Goal: Task Accomplishment & Management: Manage account settings

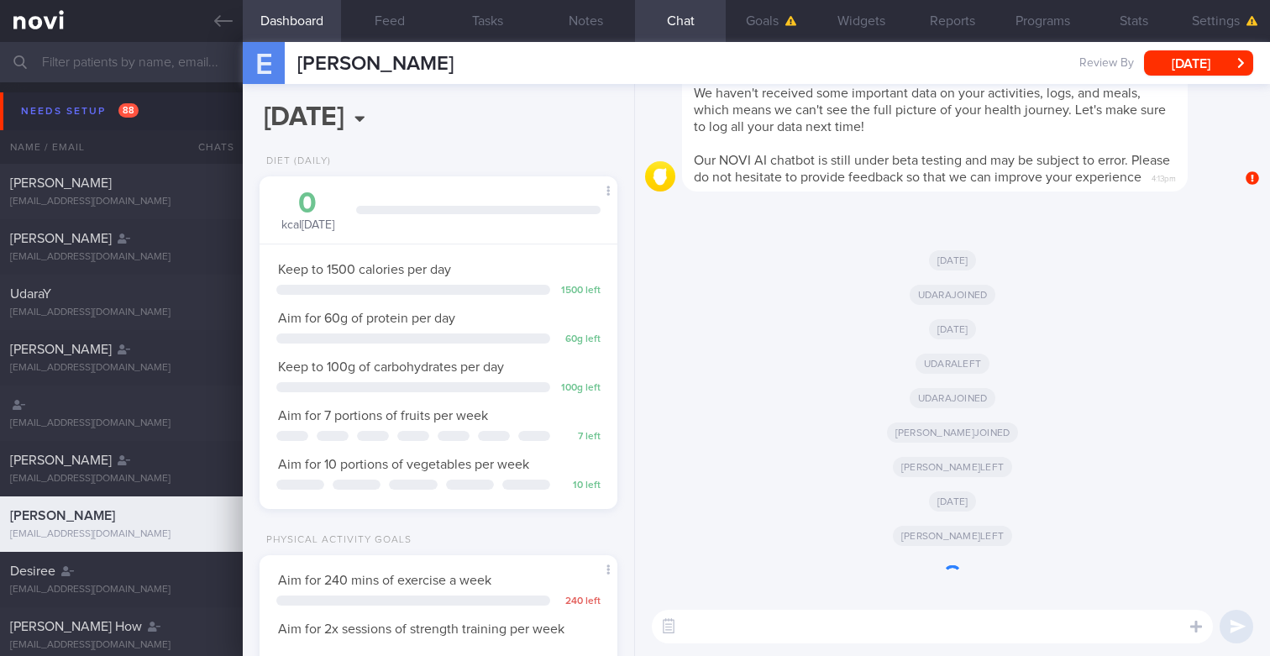
scroll to position [167, 334]
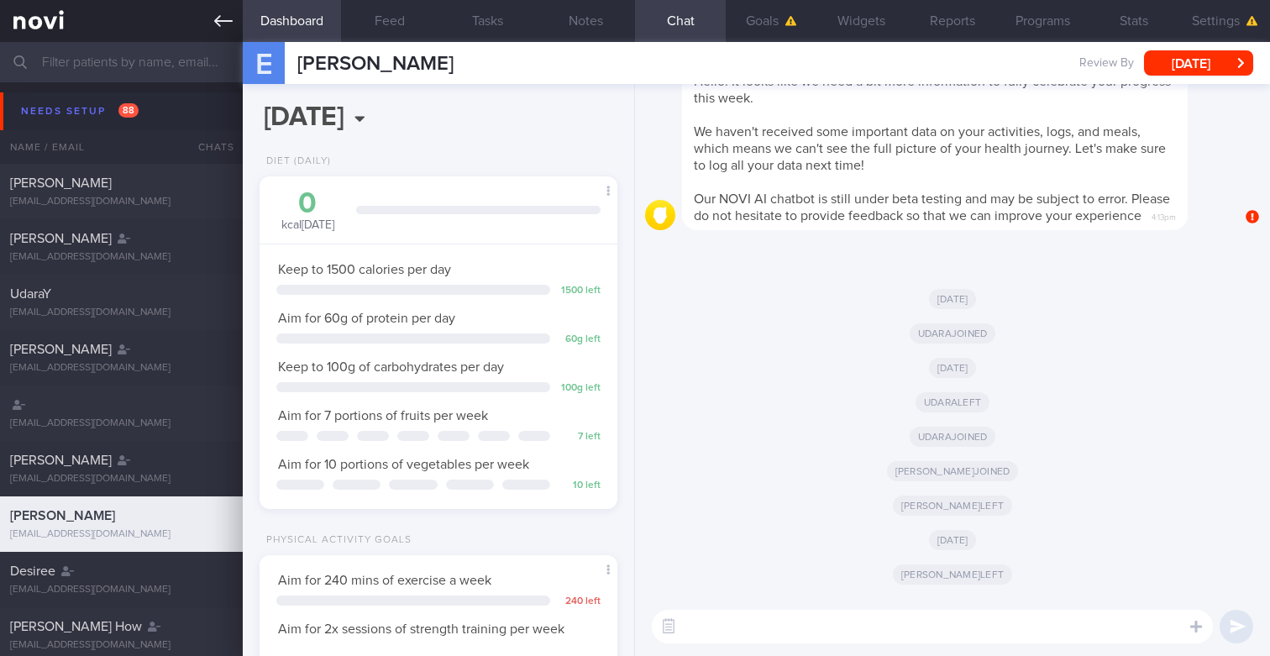
click at [213, 17] on link at bounding box center [121, 21] width 243 height 42
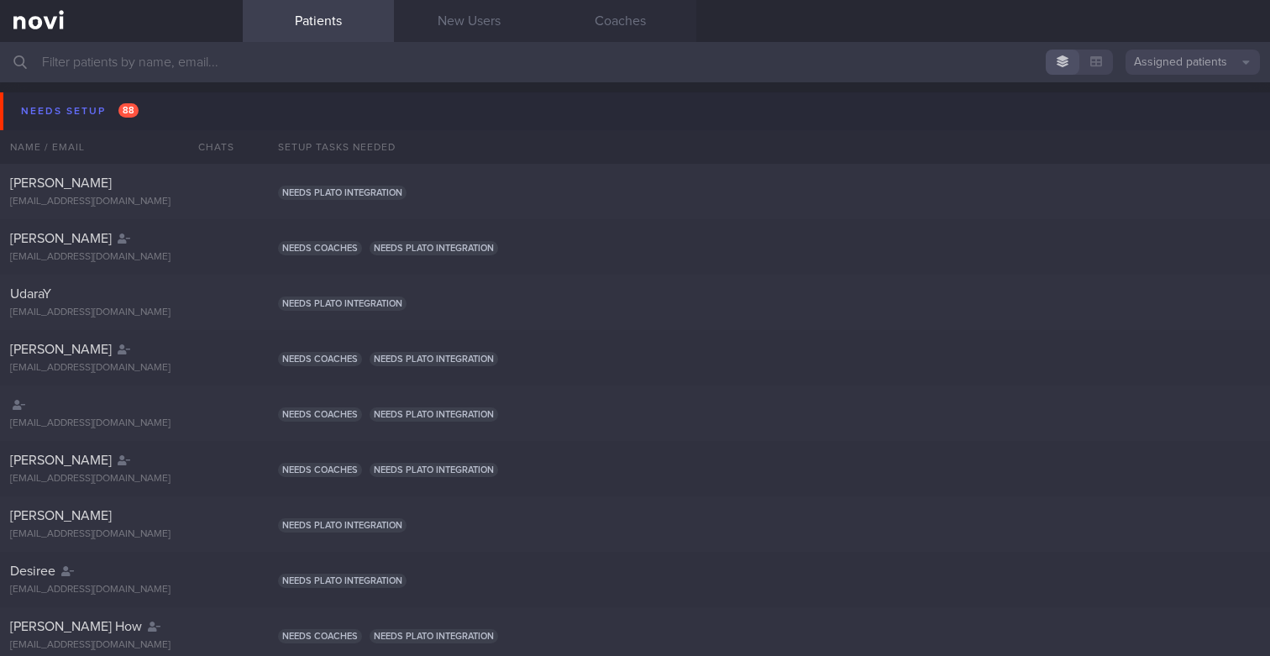
click at [1171, 63] on button "Assigned patients" at bounding box center [1193, 62] width 134 height 25
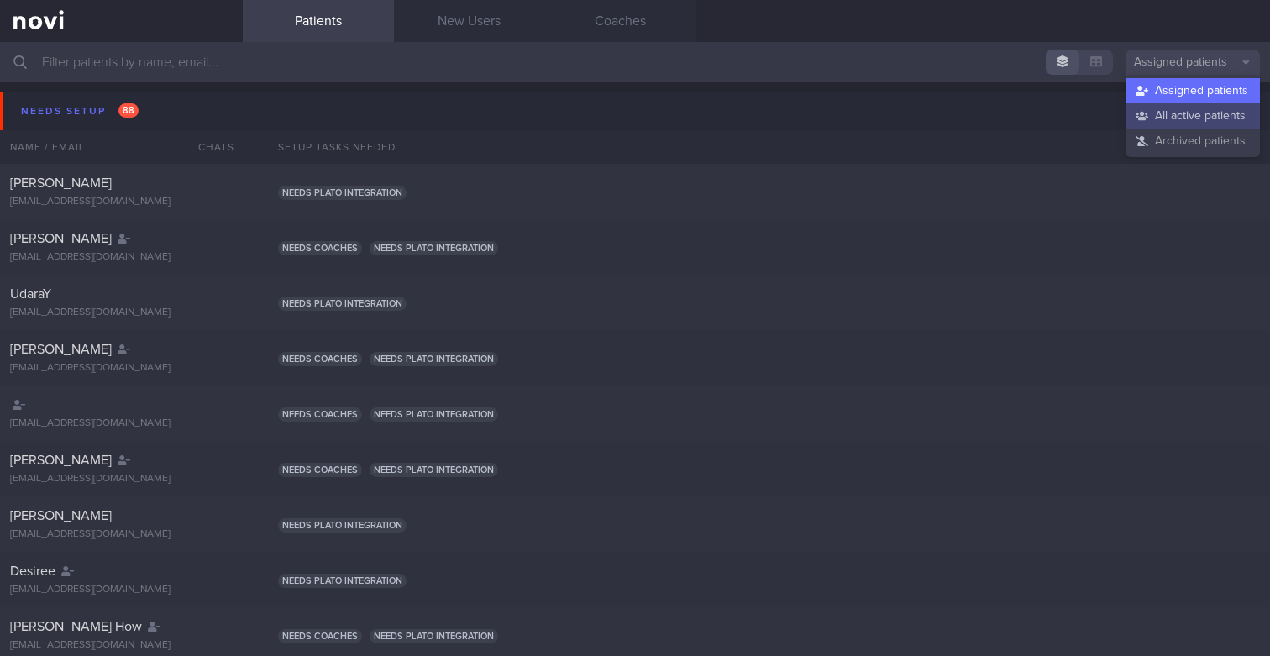
click at [1161, 122] on button "All active patients" at bounding box center [1193, 115] width 134 height 25
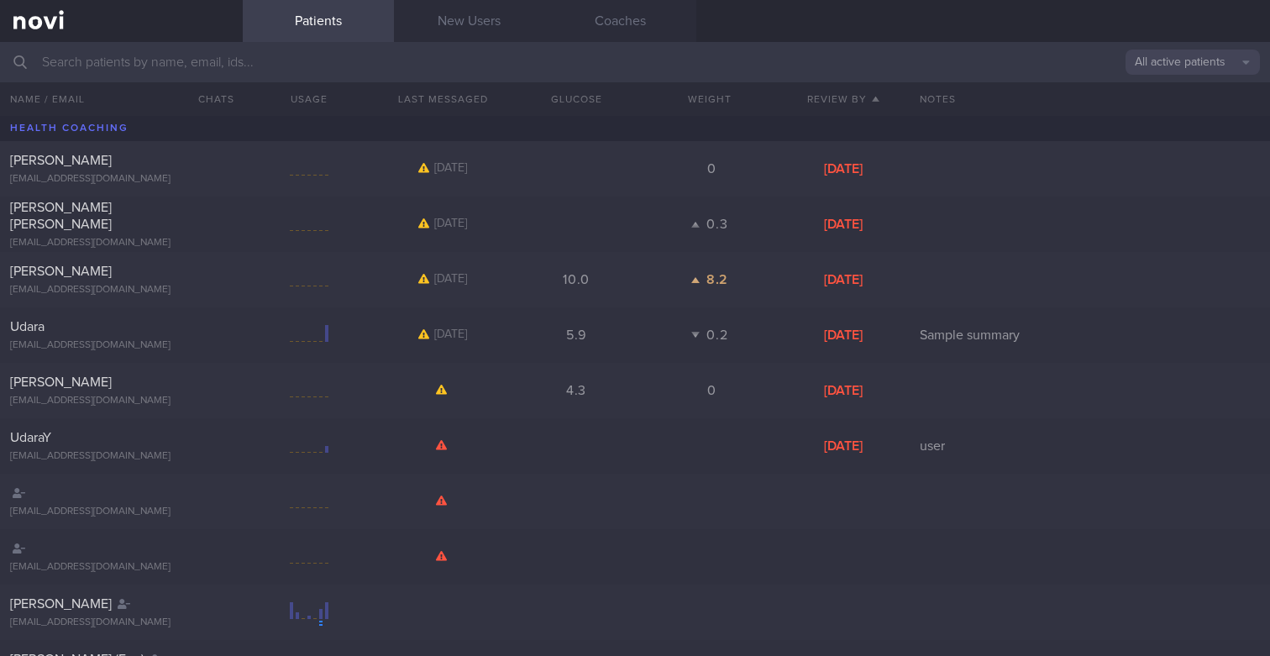
click at [841, 56] on input "text" at bounding box center [635, 62] width 1270 height 40
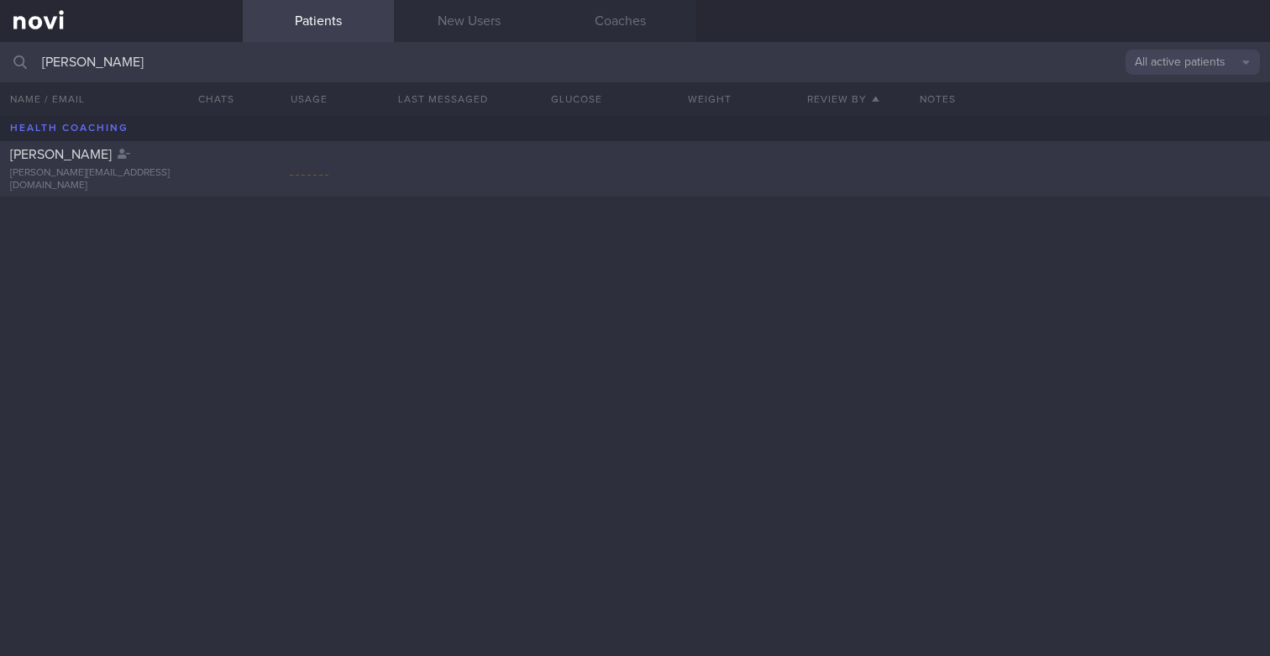
type input "Toshita Suvarna Kumar Chettranda"
click at [416, 162] on div "Toshita Suvarna Kumar Chettranda toshita.chettranda@ihsmarkit.com" at bounding box center [635, 168] width 1270 height 55
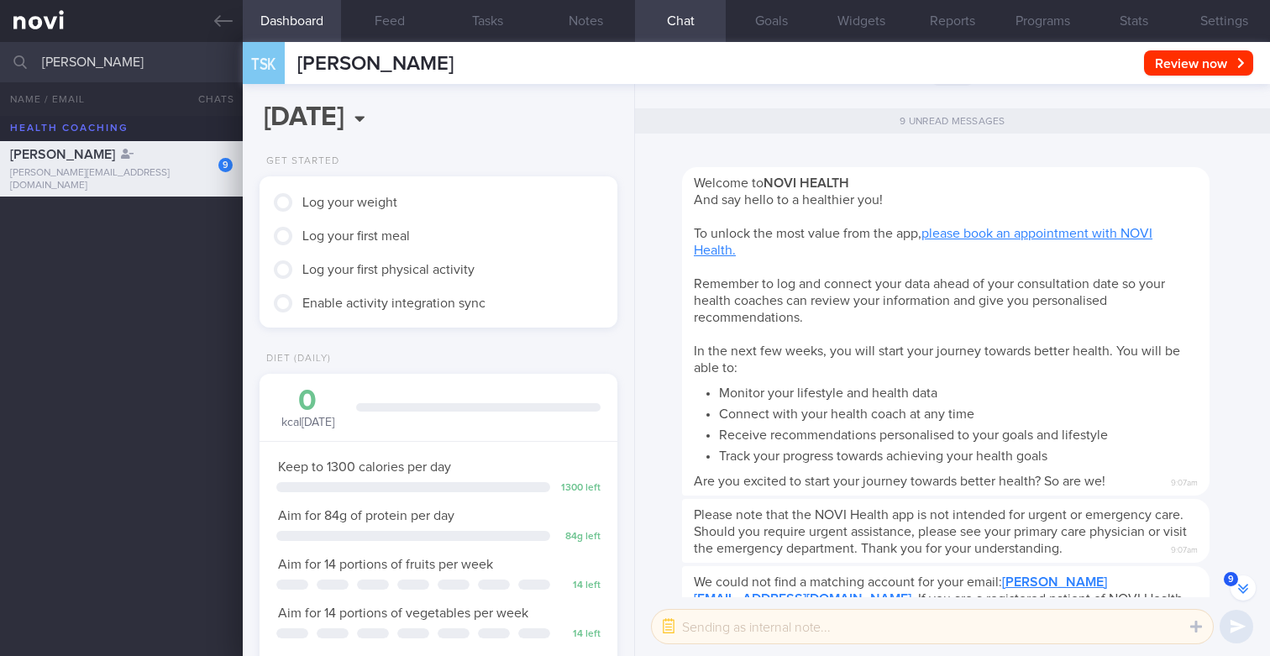
scroll to position [-1625, 0]
click at [1210, 18] on button "Settings" at bounding box center [1224, 21] width 91 height 42
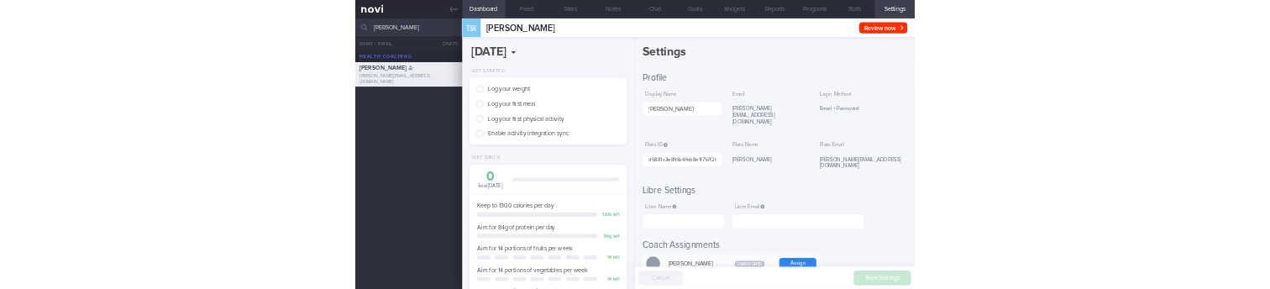
scroll to position [-1576, 0]
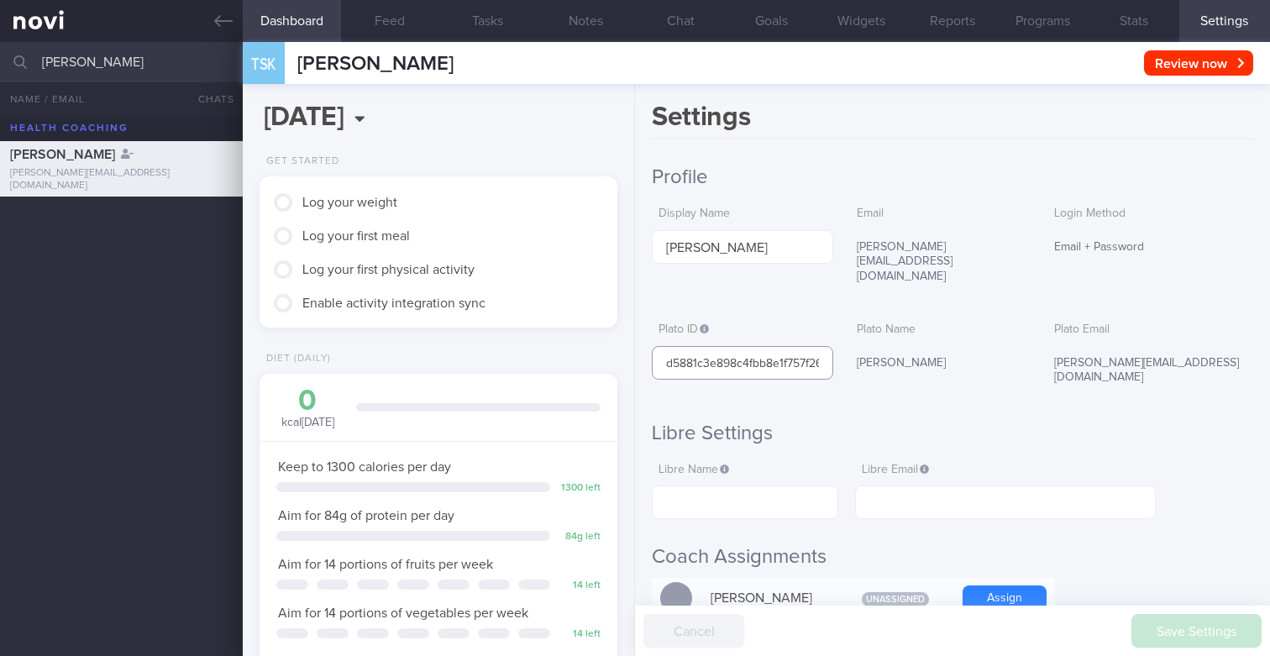
click at [729, 346] on input "d5881c3e898c4fbb8e1f757f269ab9c6" at bounding box center [742, 363] width 181 height 34
click at [1121, 24] on button "Stats" at bounding box center [1134, 21] width 91 height 42
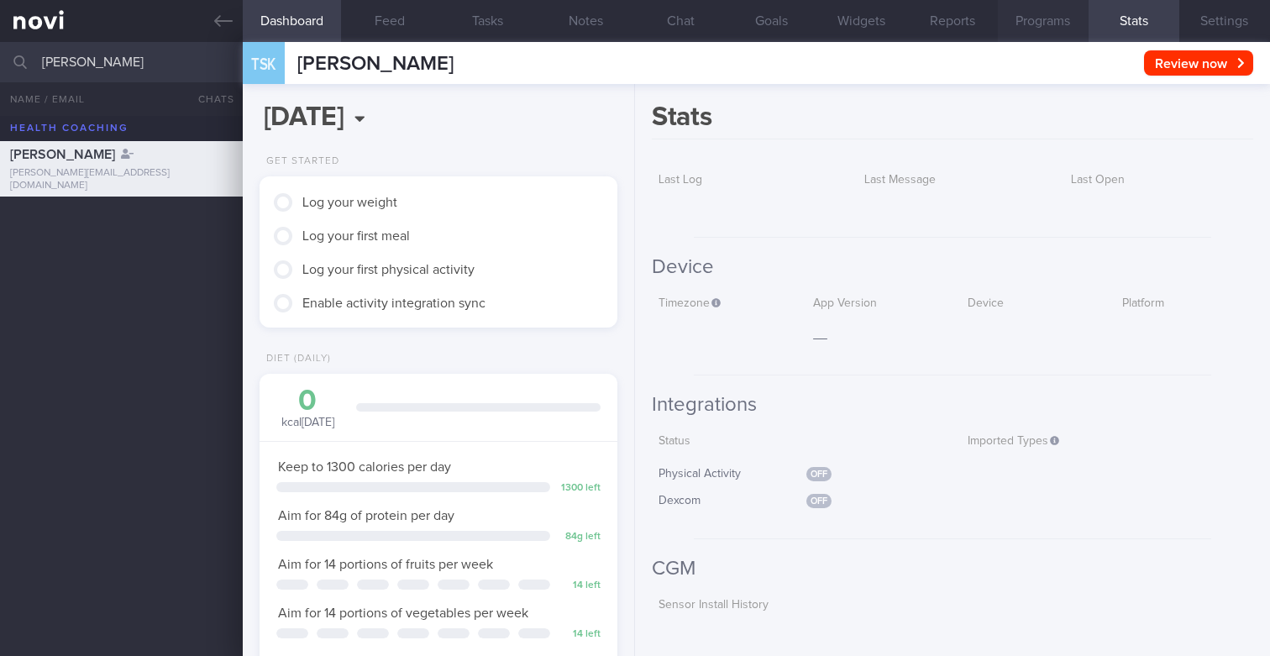
click at [1081, 25] on button "Programs" at bounding box center [1043, 21] width 91 height 42
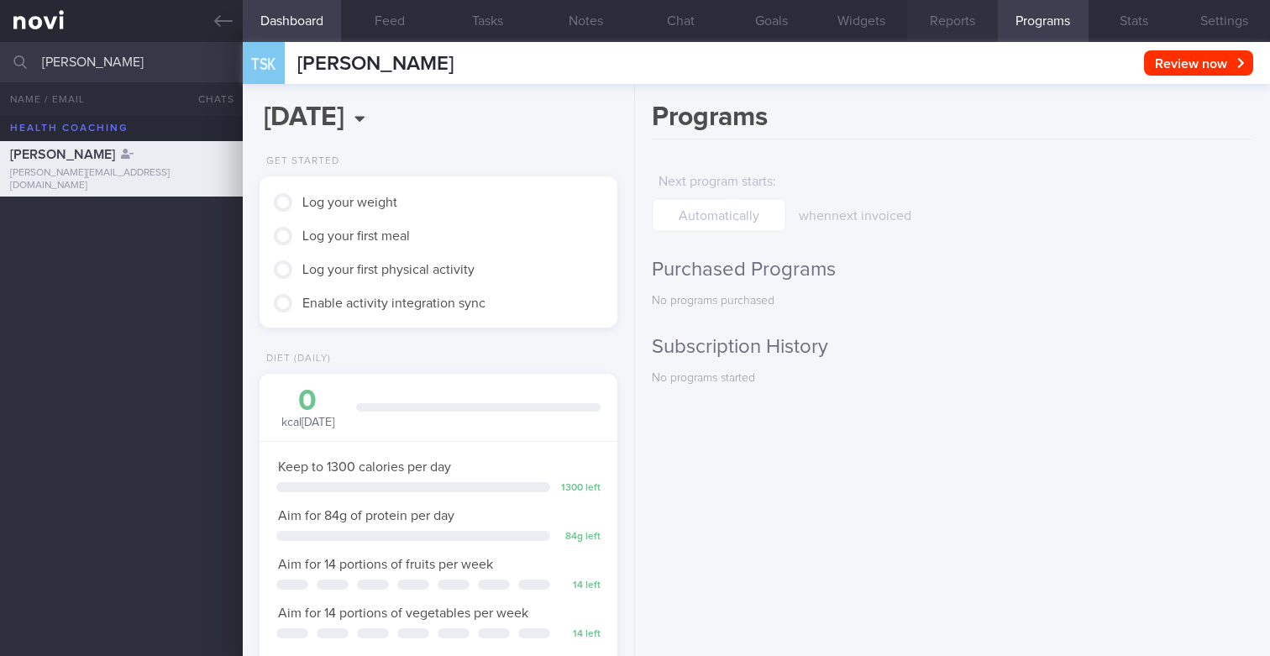
click at [948, 39] on button "Reports" at bounding box center [952, 21] width 91 height 42
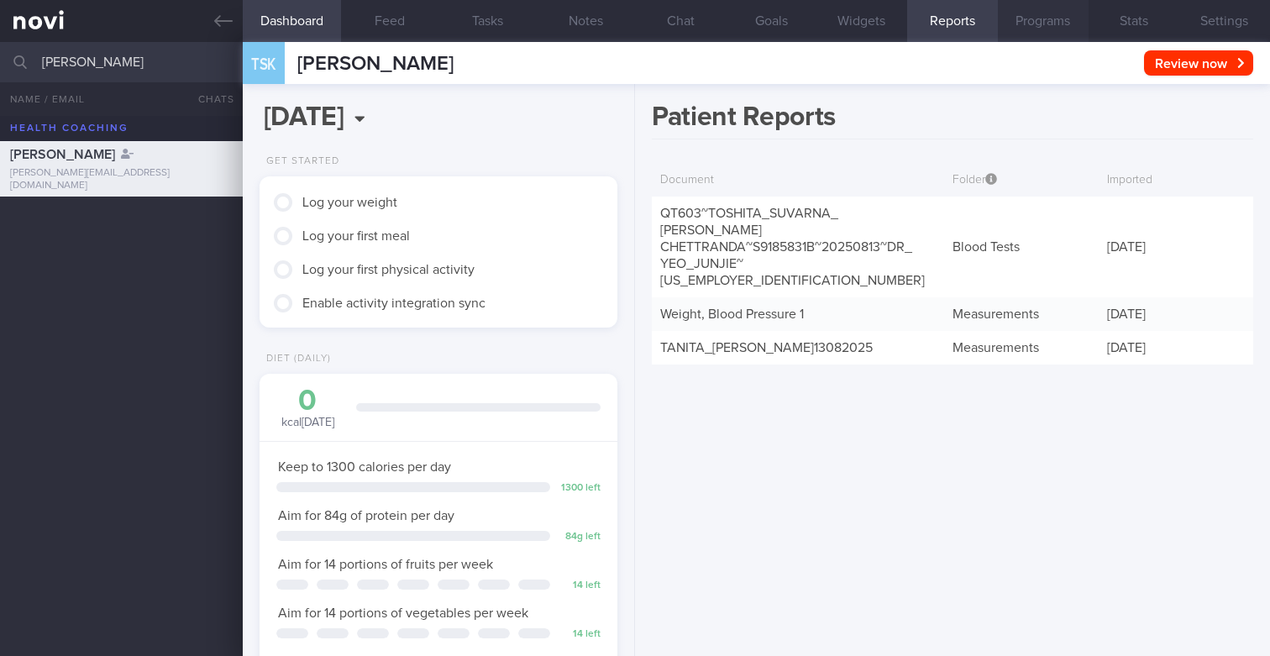
click at [1026, 21] on button "Programs" at bounding box center [1043, 21] width 91 height 42
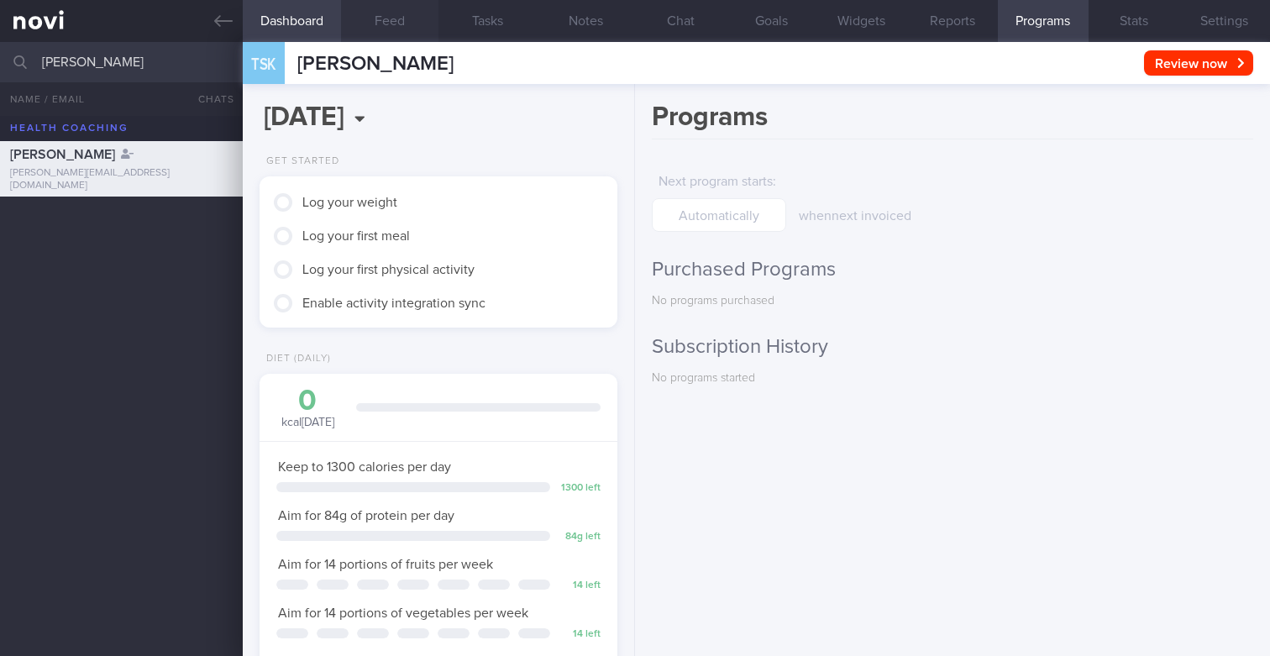
click at [395, 24] on button "Feed" at bounding box center [390, 21] width 98 height 42
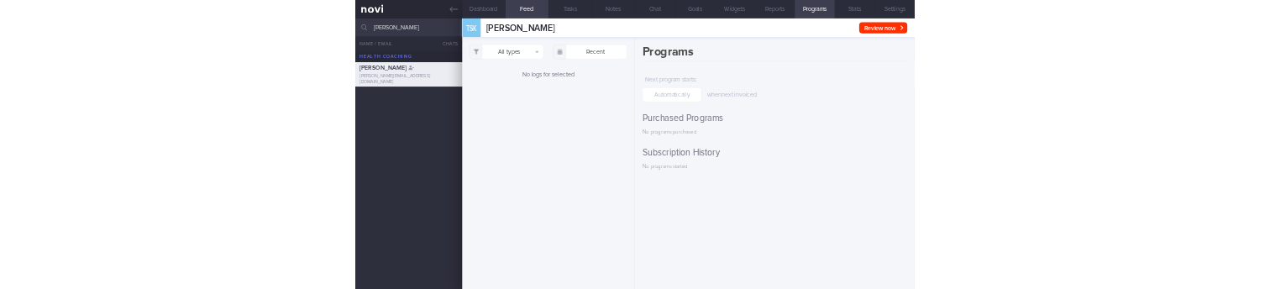
scroll to position [-1943, 0]
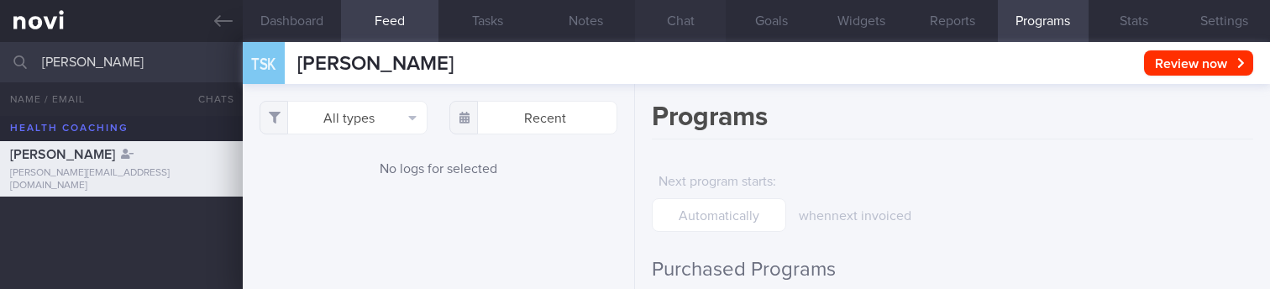
click at [667, 27] on button "Chat" at bounding box center [680, 21] width 91 height 42
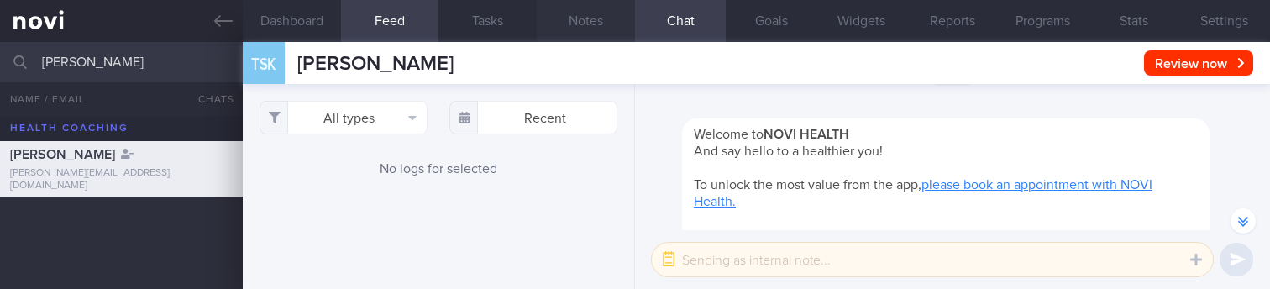
click at [574, 13] on button "Notes" at bounding box center [586, 21] width 98 height 42
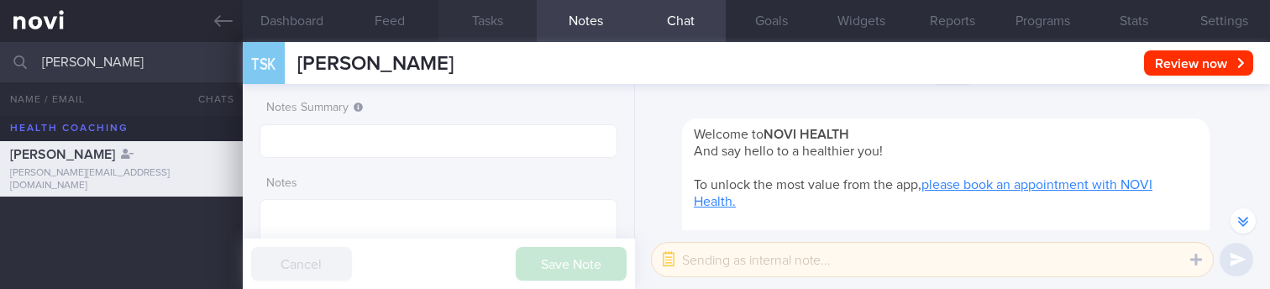
click at [503, 18] on button "Tasks" at bounding box center [487, 21] width 98 height 42
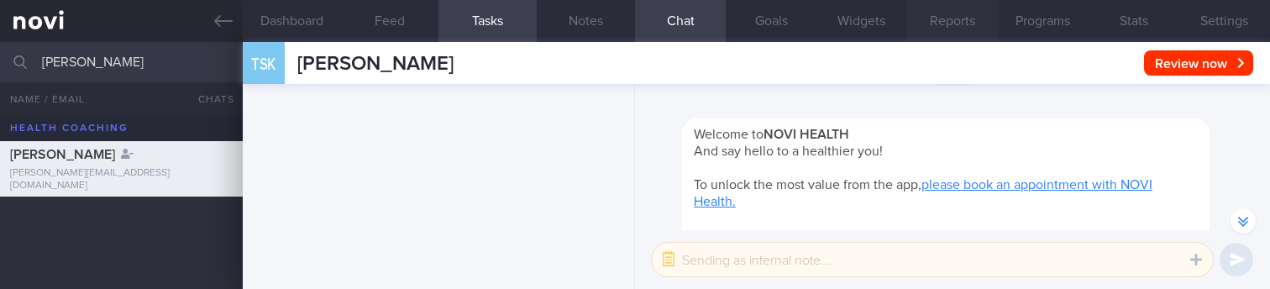
click at [935, 15] on button "Reports" at bounding box center [952, 21] width 91 height 42
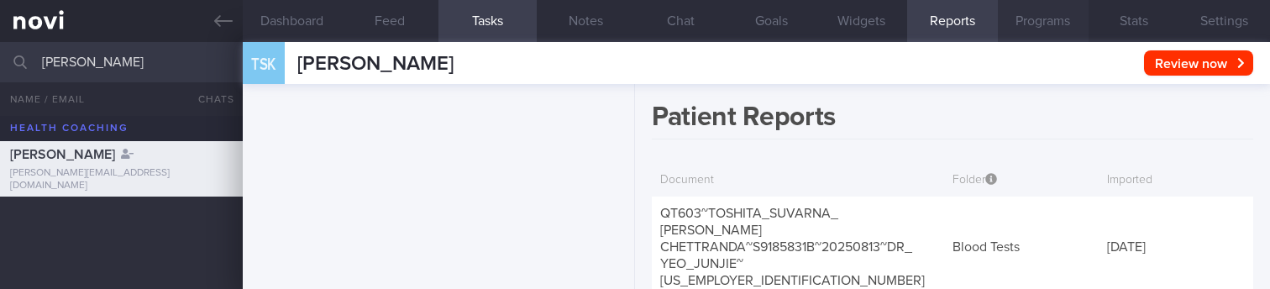
click at [1038, 14] on button "Programs" at bounding box center [1043, 21] width 91 height 42
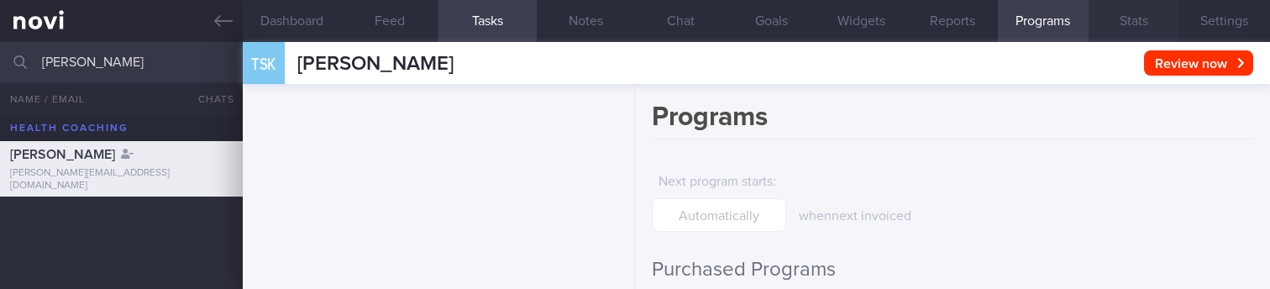
click at [1139, 32] on button "Stats" at bounding box center [1134, 21] width 91 height 42
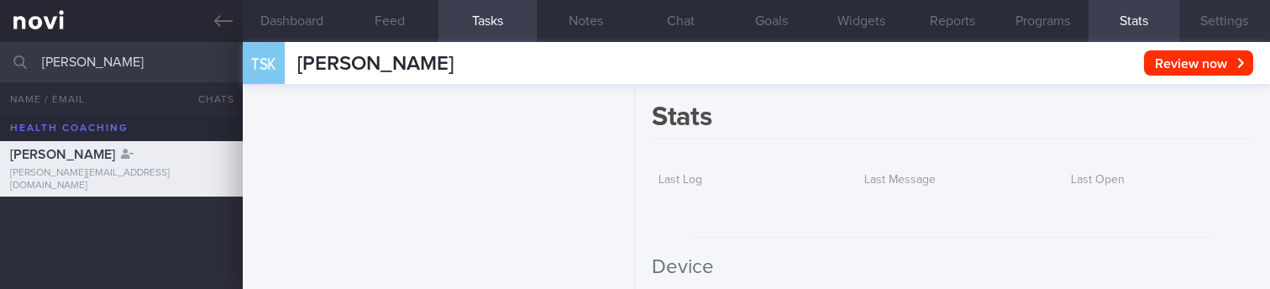
click at [1226, 24] on button "Settings" at bounding box center [1224, 21] width 91 height 42
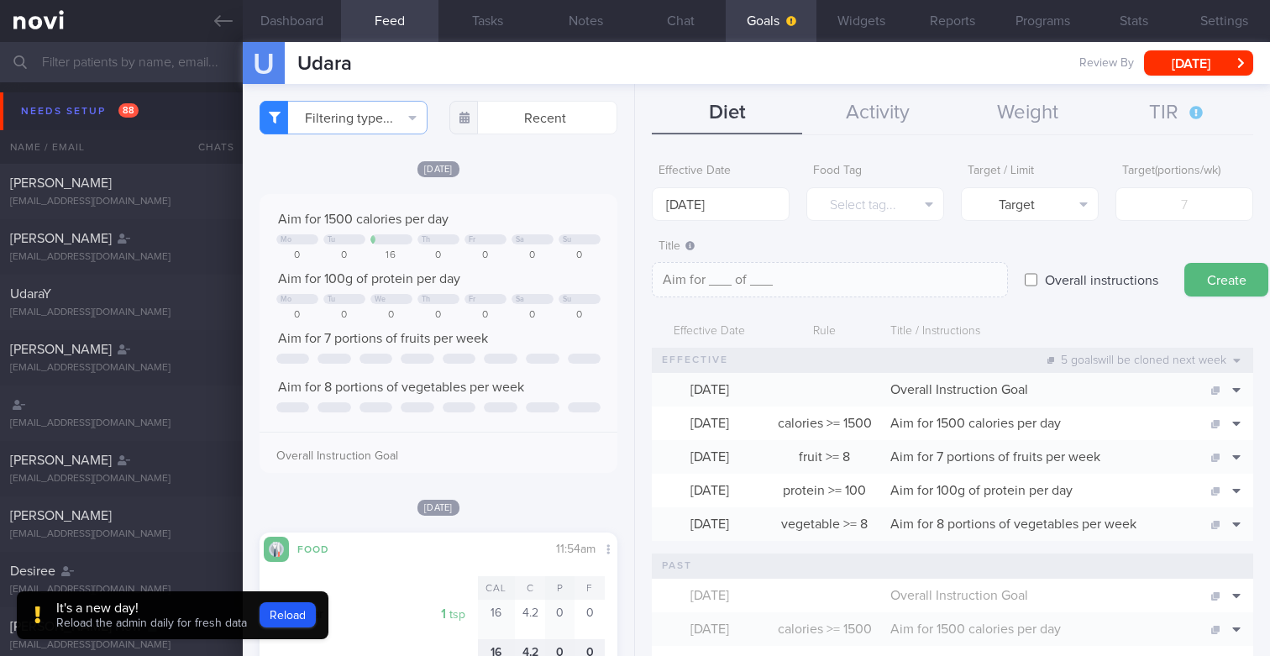
scroll to position [3, 0]
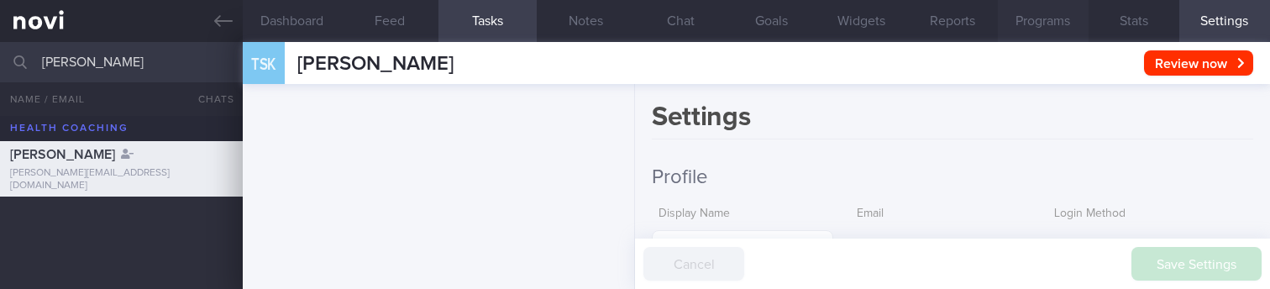
click at [1029, 31] on button "Programs" at bounding box center [1043, 21] width 91 height 42
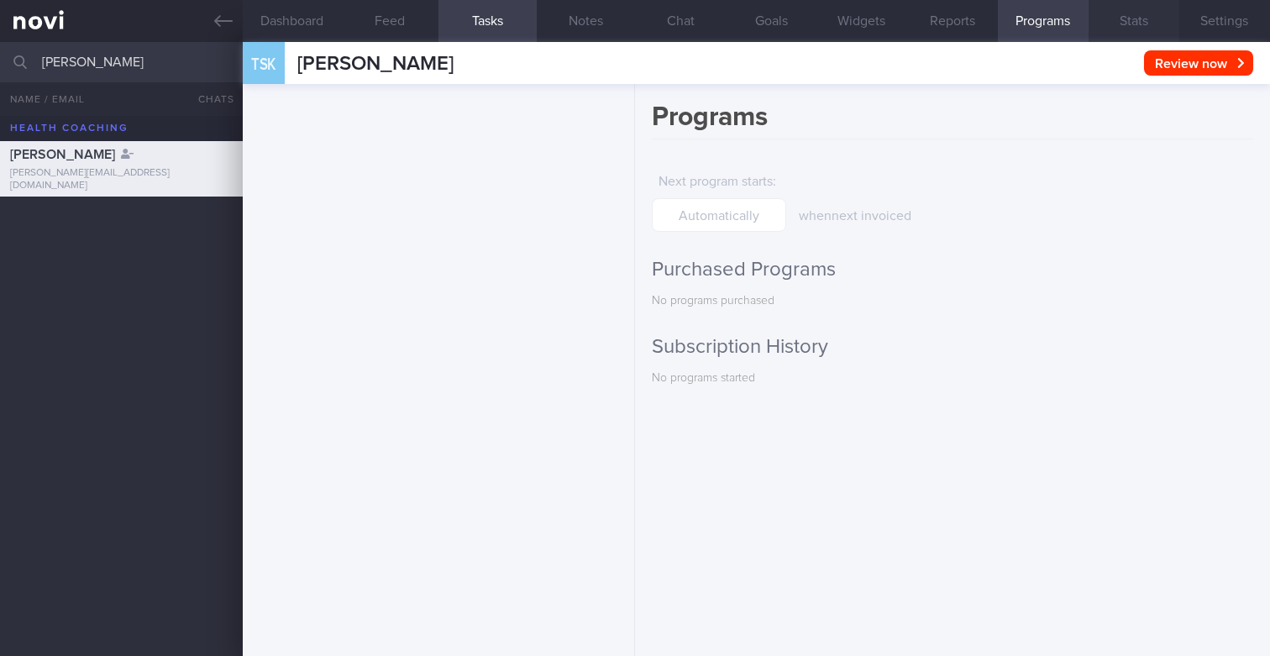
click at [1116, 21] on button "Stats" at bounding box center [1134, 21] width 91 height 42
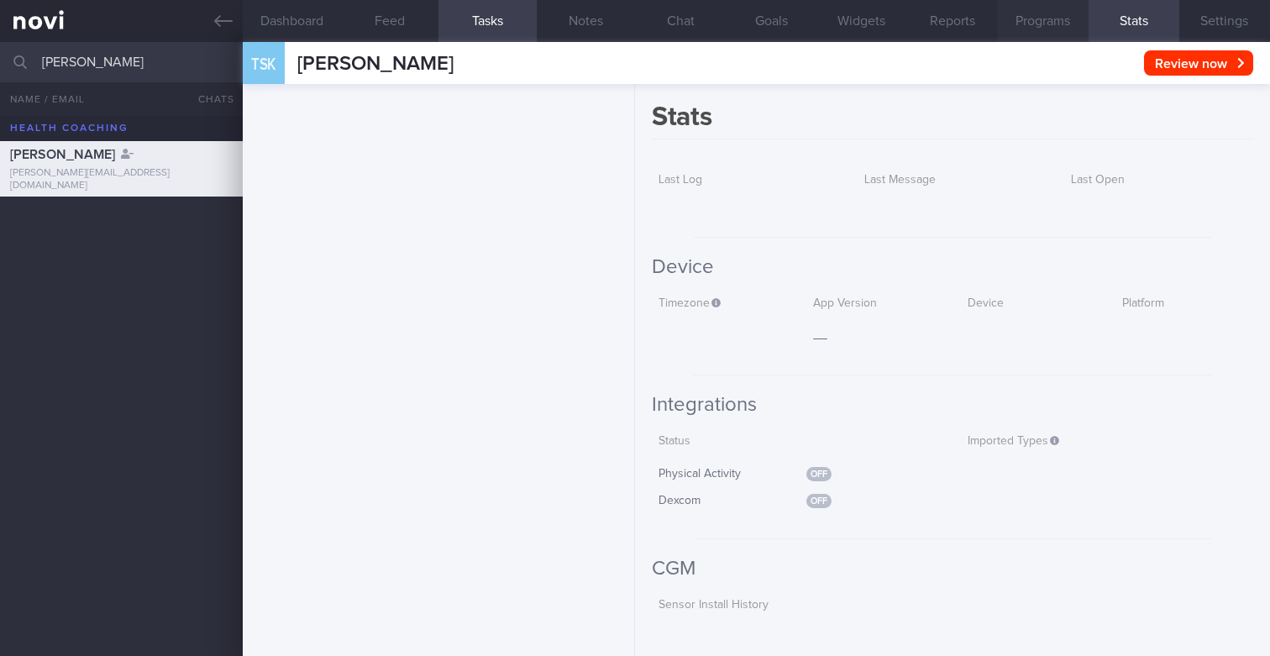
click at [1002, 24] on button "Programs" at bounding box center [1043, 21] width 91 height 42
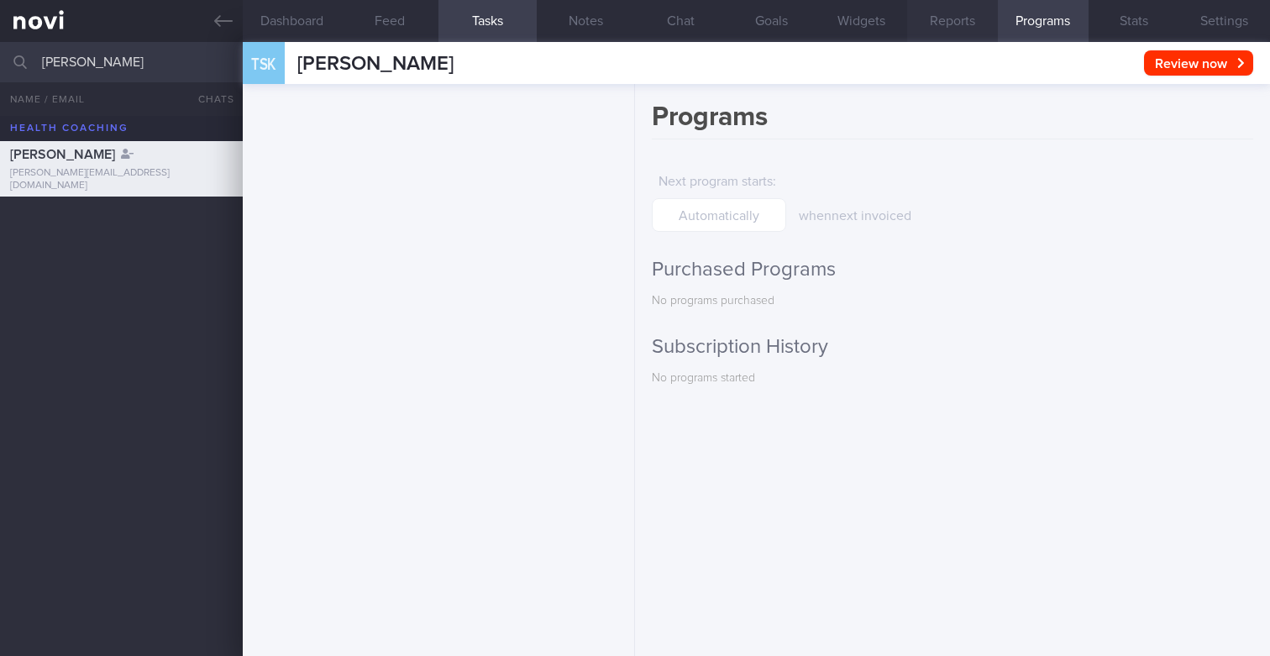
click at [966, 25] on button "Reports" at bounding box center [952, 21] width 91 height 42
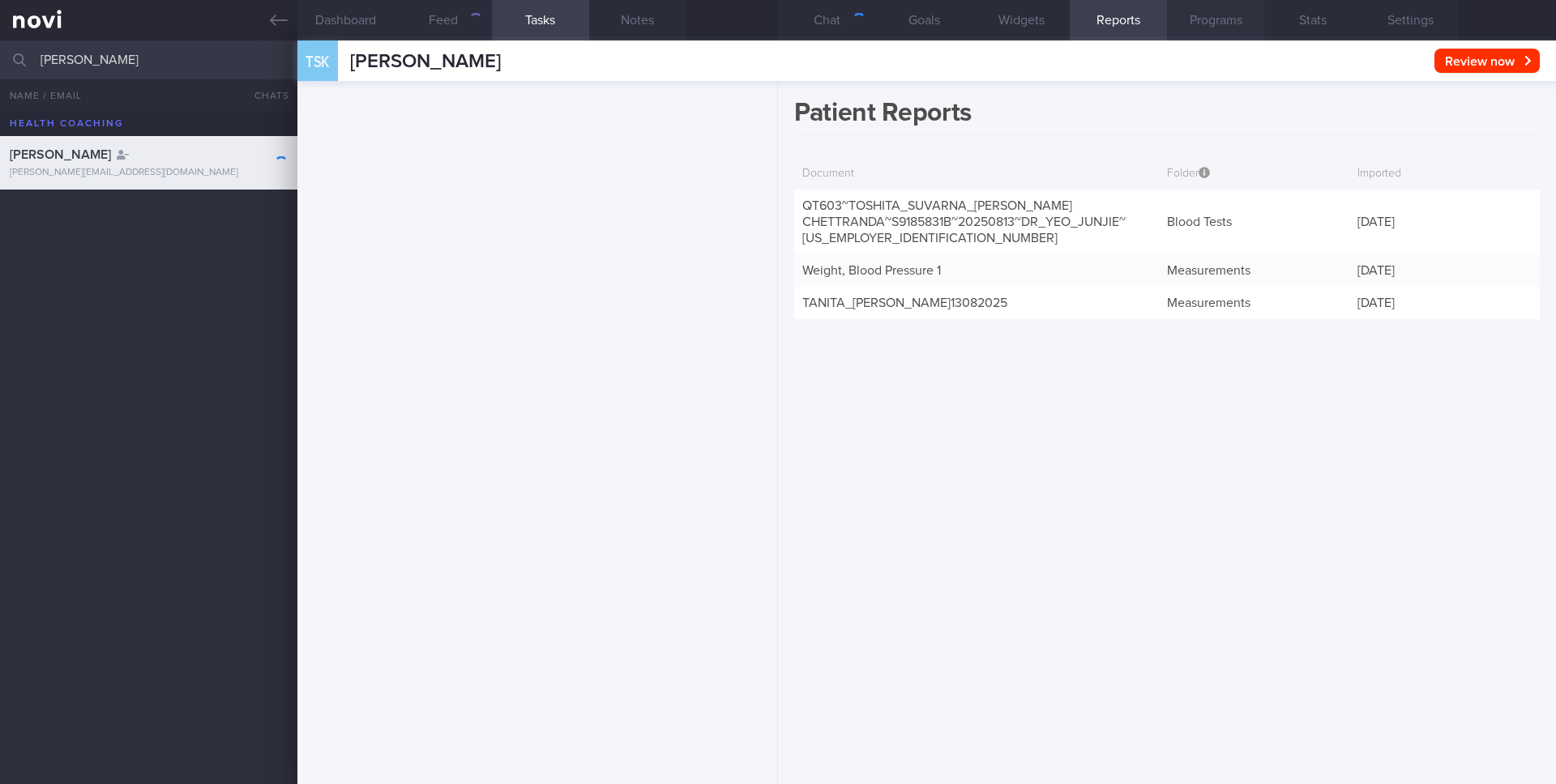
click at [1201, 28] on button "Programs" at bounding box center [1215, 20] width 97 height 41
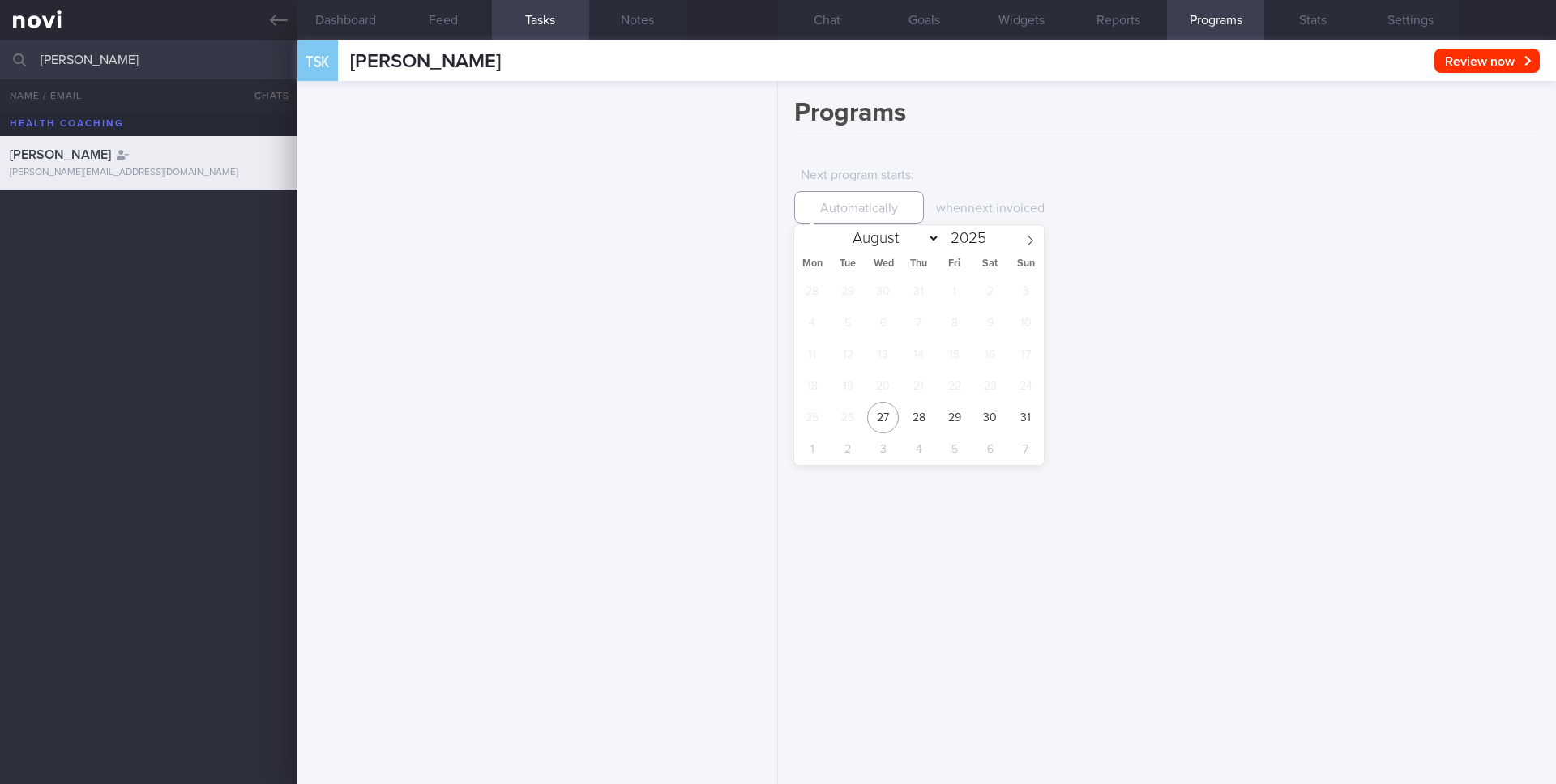
click at [884, 213] on input "text" at bounding box center [859, 207] width 129 height 33
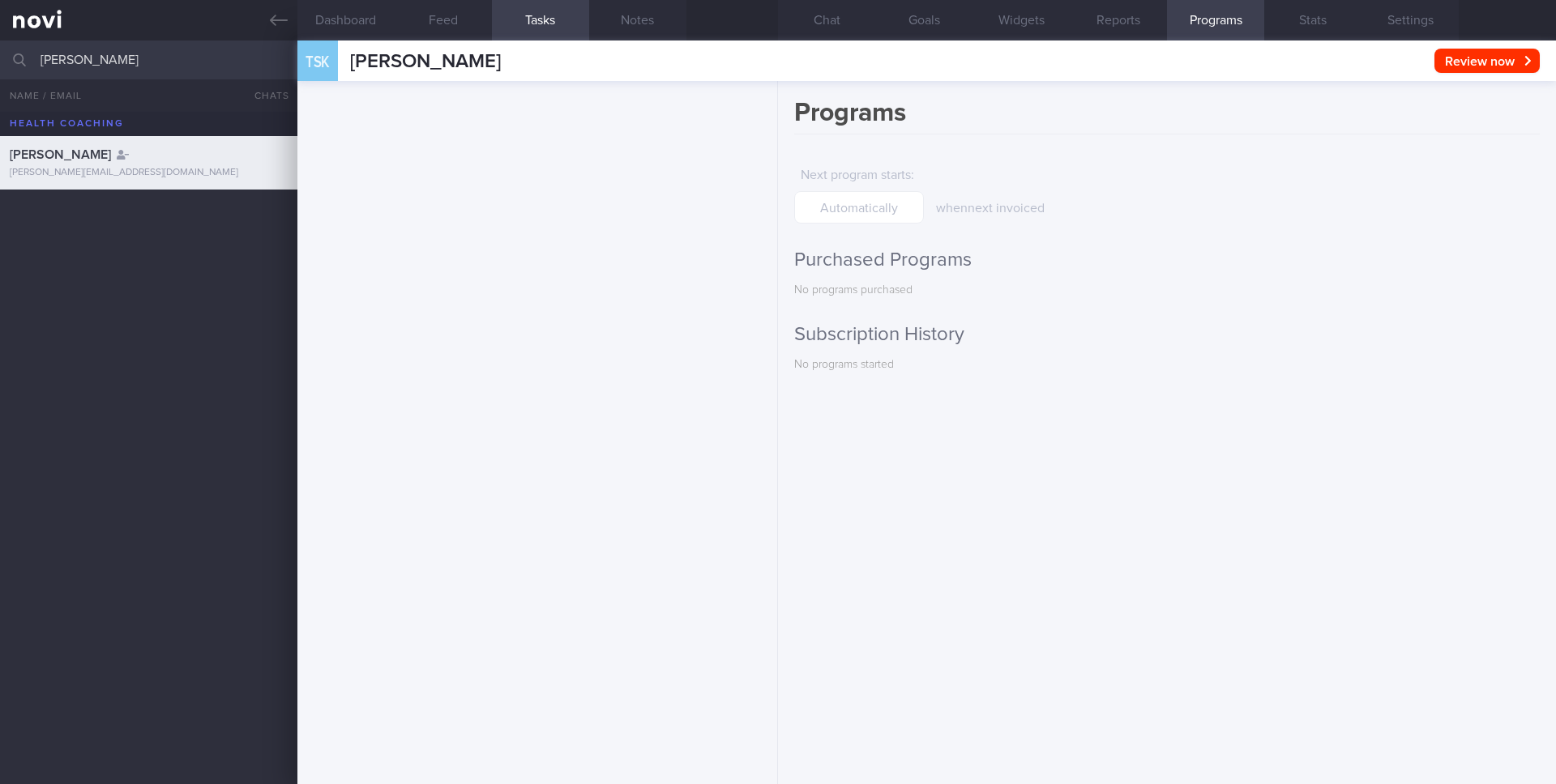
click at [1005, 195] on div "when next invoiced" at bounding box center [1067, 188] width 263 height 58
click at [887, 212] on input "text" at bounding box center [859, 207] width 129 height 33
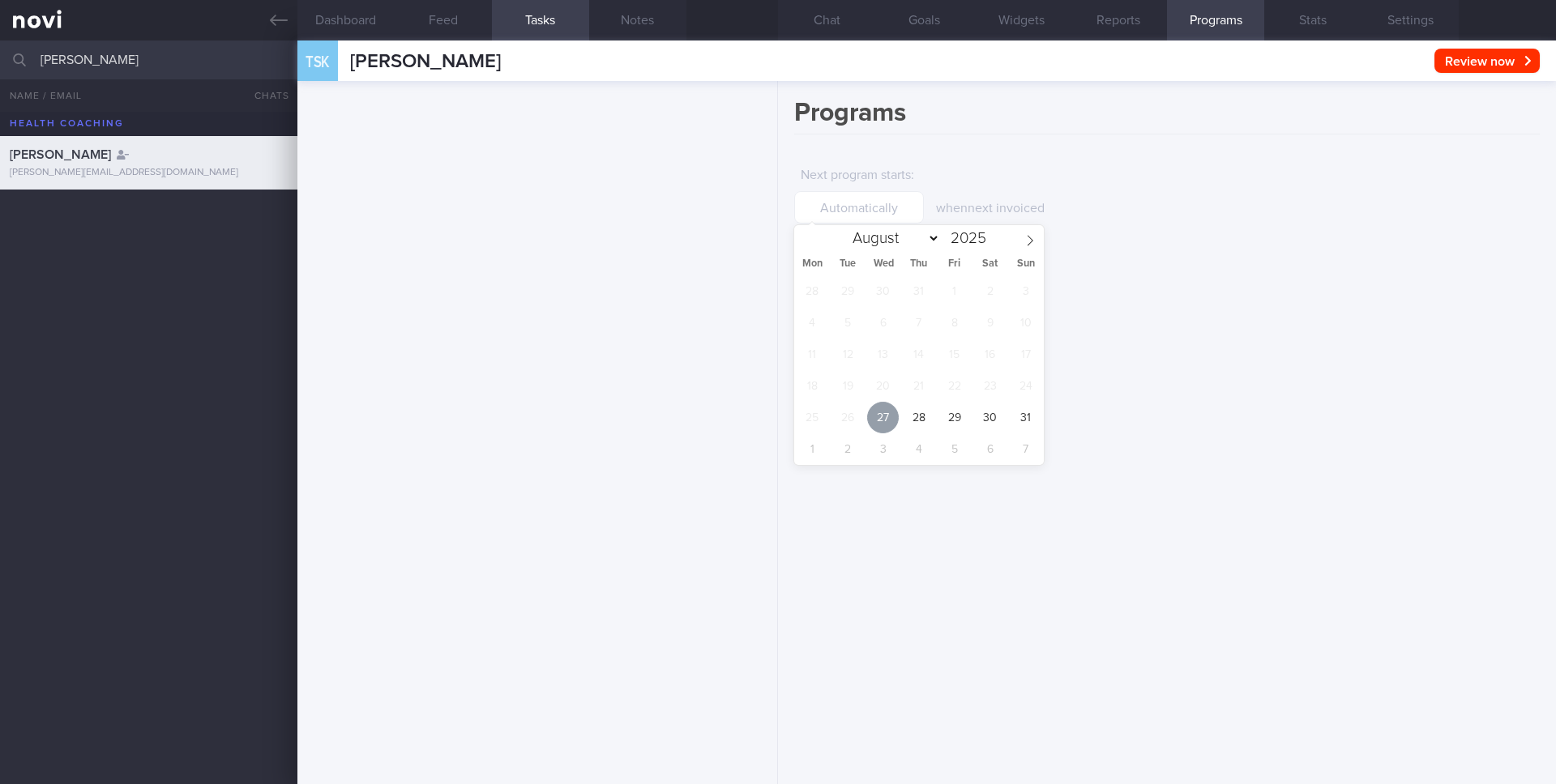
click at [879, 412] on span "27" at bounding box center [883, 418] width 32 height 32
type input "27 Aug 2025"
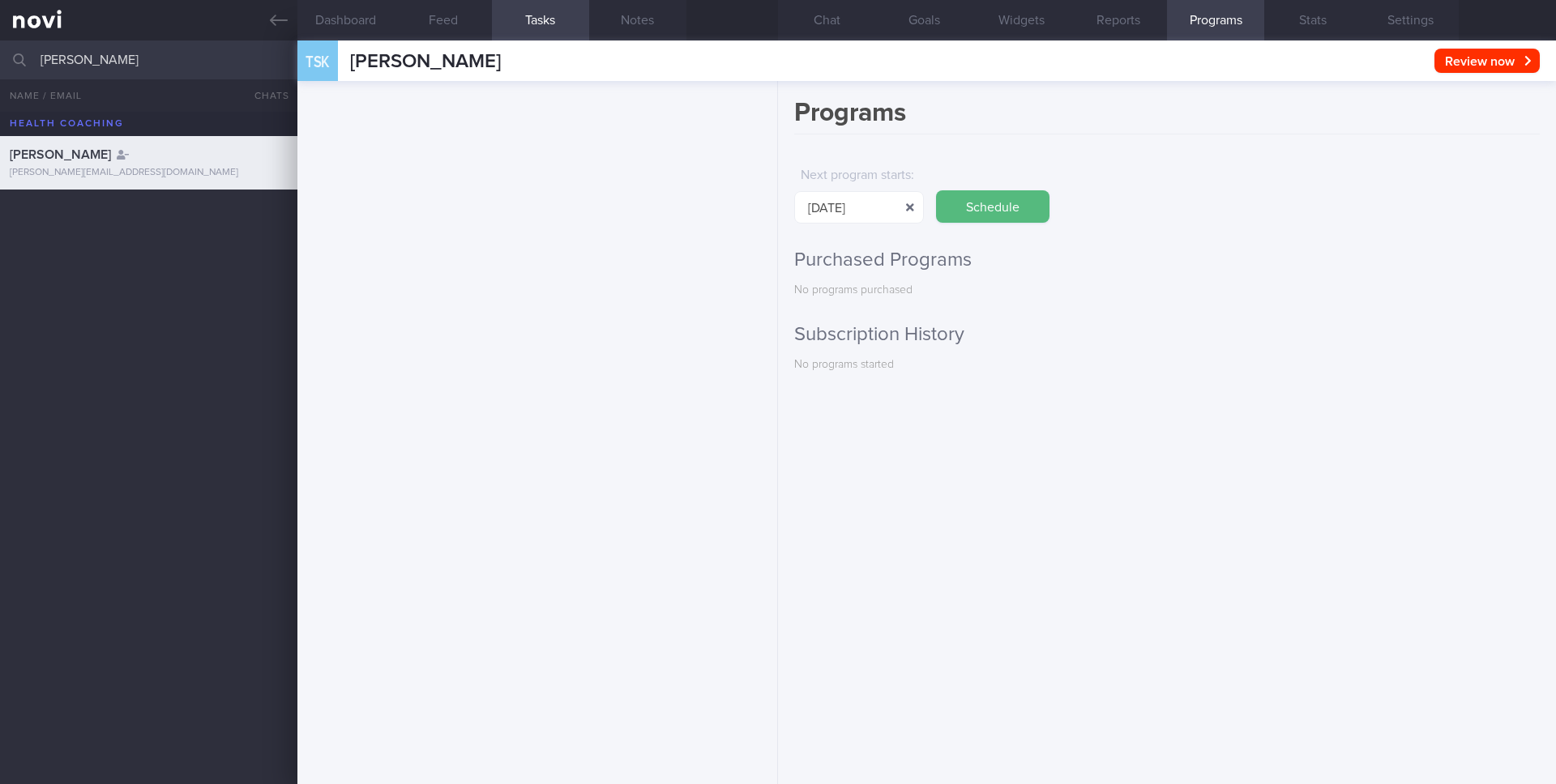
click at [903, 210] on button "button" at bounding box center [910, 208] width 29 height 29
click at [895, 210] on input "text" at bounding box center [859, 207] width 129 height 33
click at [1050, 172] on div "when next invoiced" at bounding box center [1067, 188] width 263 height 58
click at [805, 23] on button "Chat" at bounding box center [826, 20] width 97 height 41
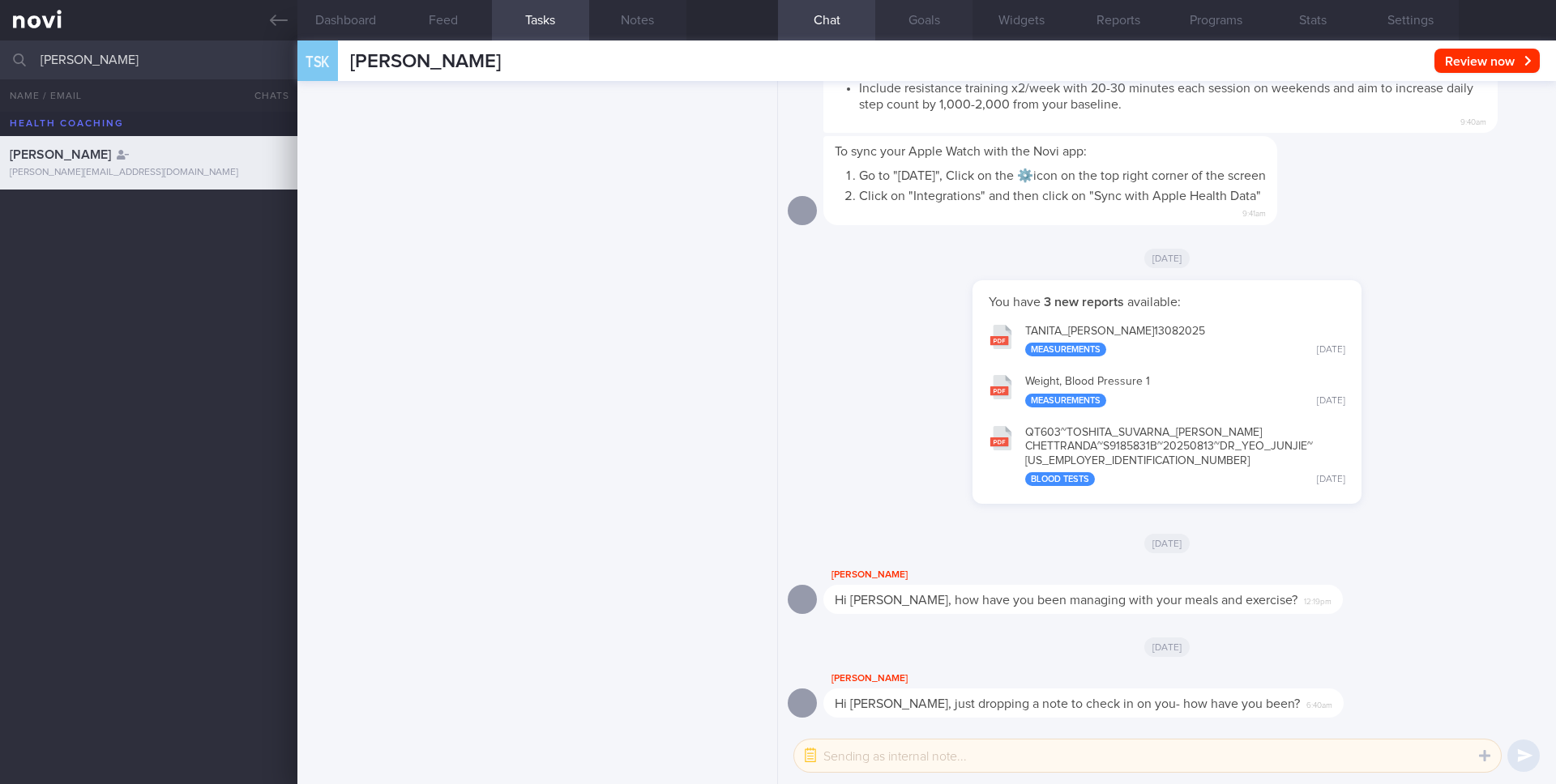
click at [891, 14] on button "Goals" at bounding box center [923, 20] width 97 height 41
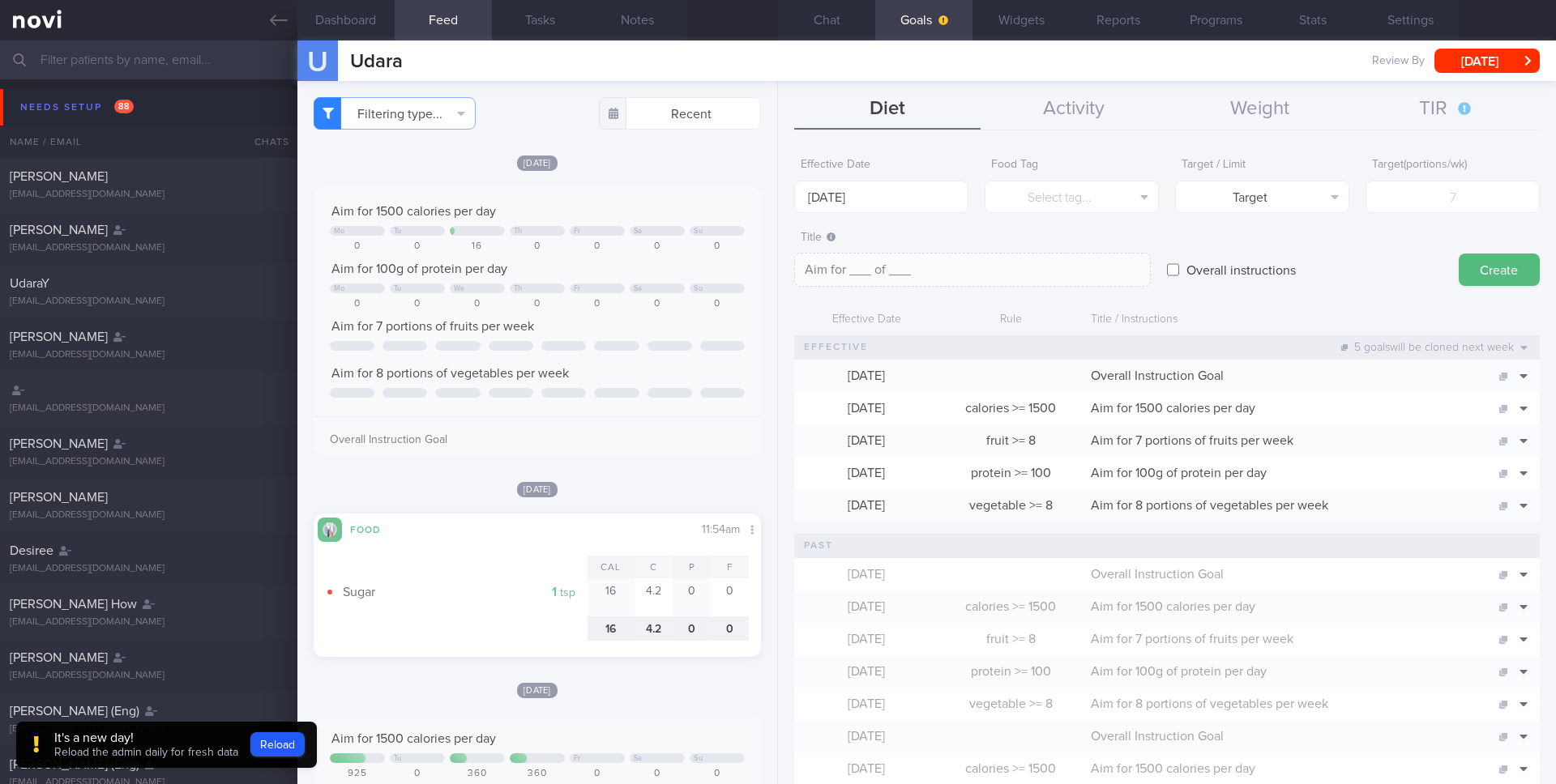
scroll to position [3, 0]
click at [839, 14] on button "Chat" at bounding box center [826, 20] width 97 height 41
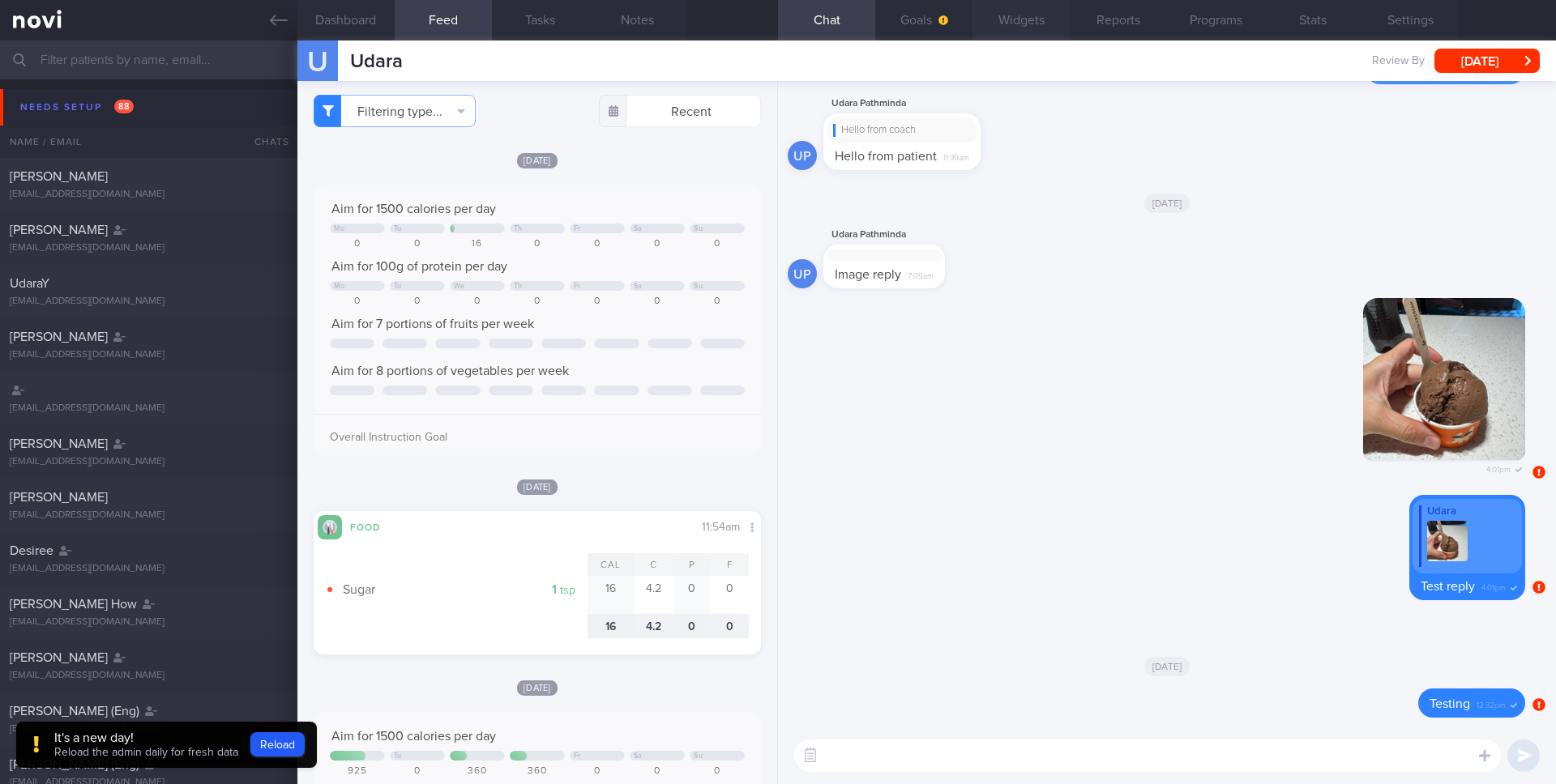
click at [992, 17] on button "Widgets" at bounding box center [1021, 20] width 97 height 41
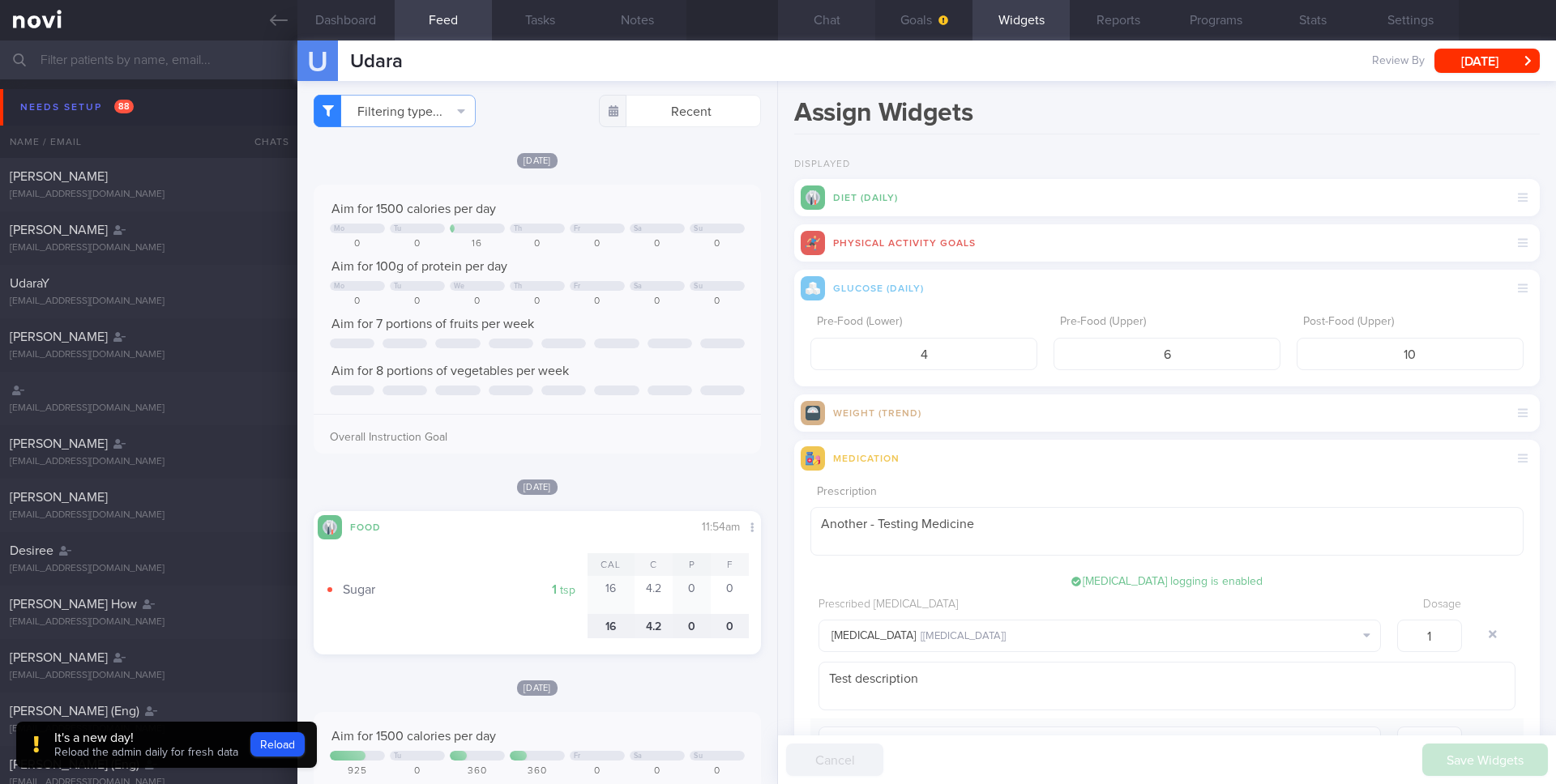
click at [816, 19] on button "Chat" at bounding box center [826, 20] width 97 height 41
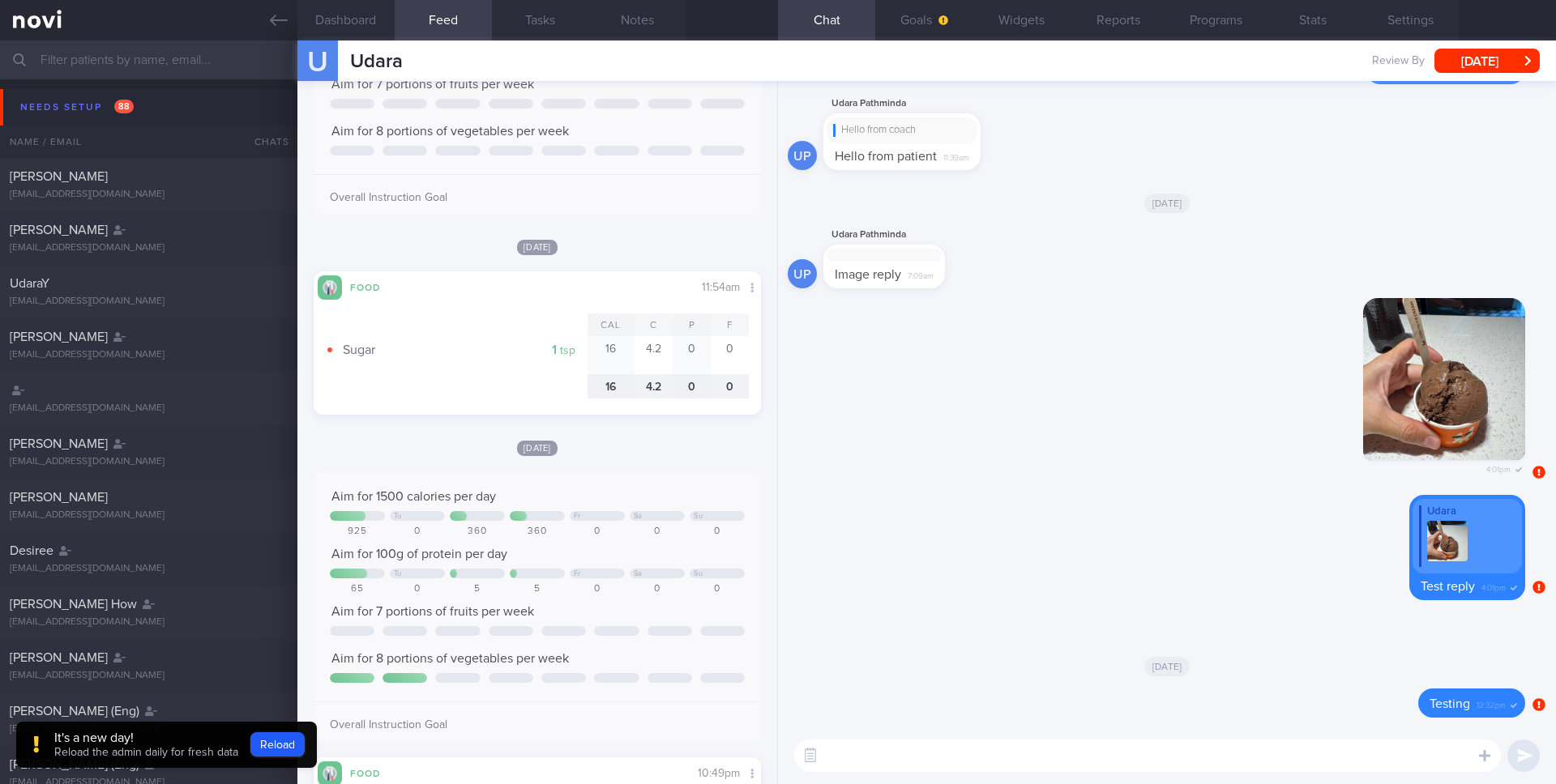
scroll to position [251, 0]
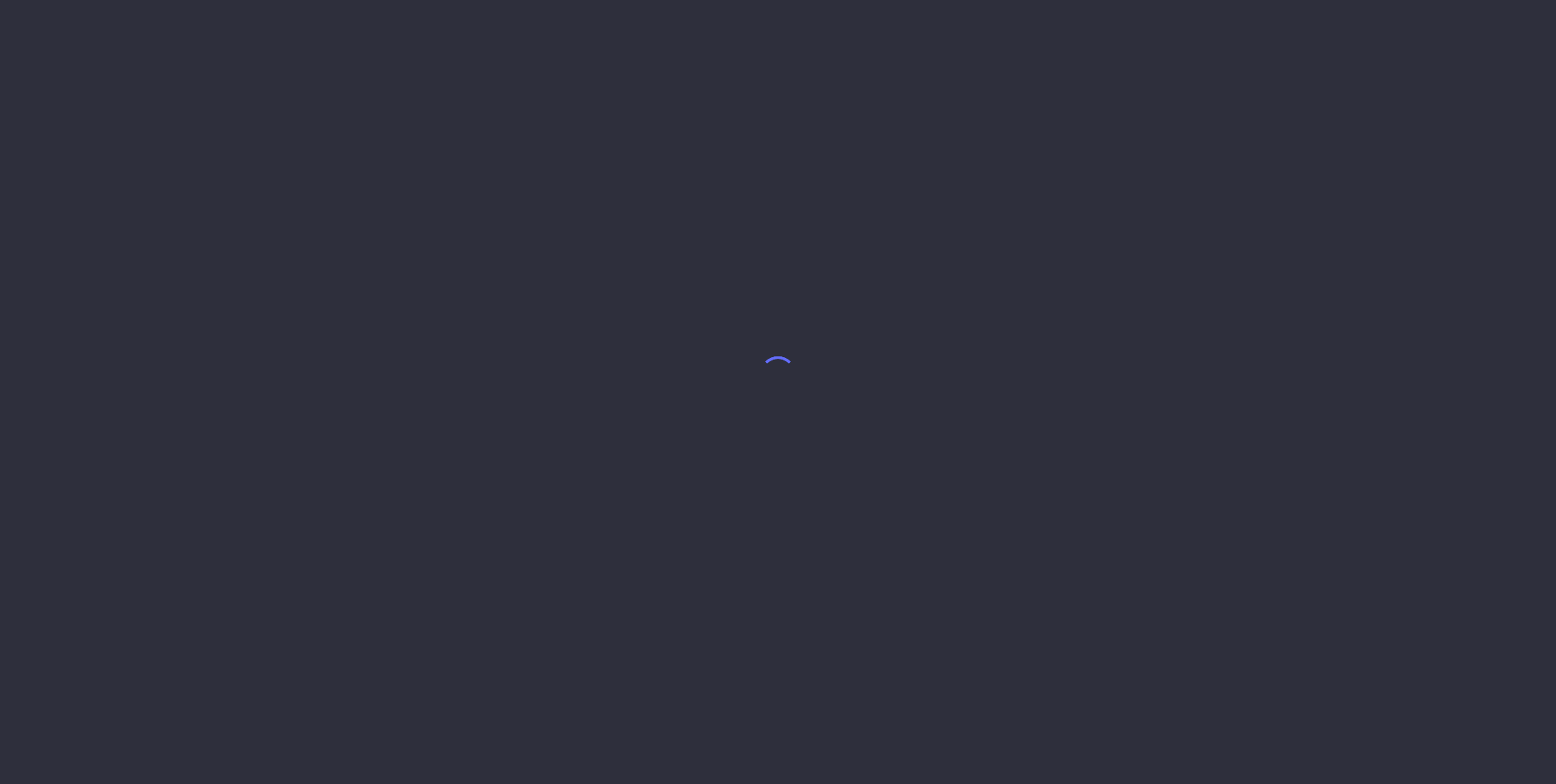
select select "7"
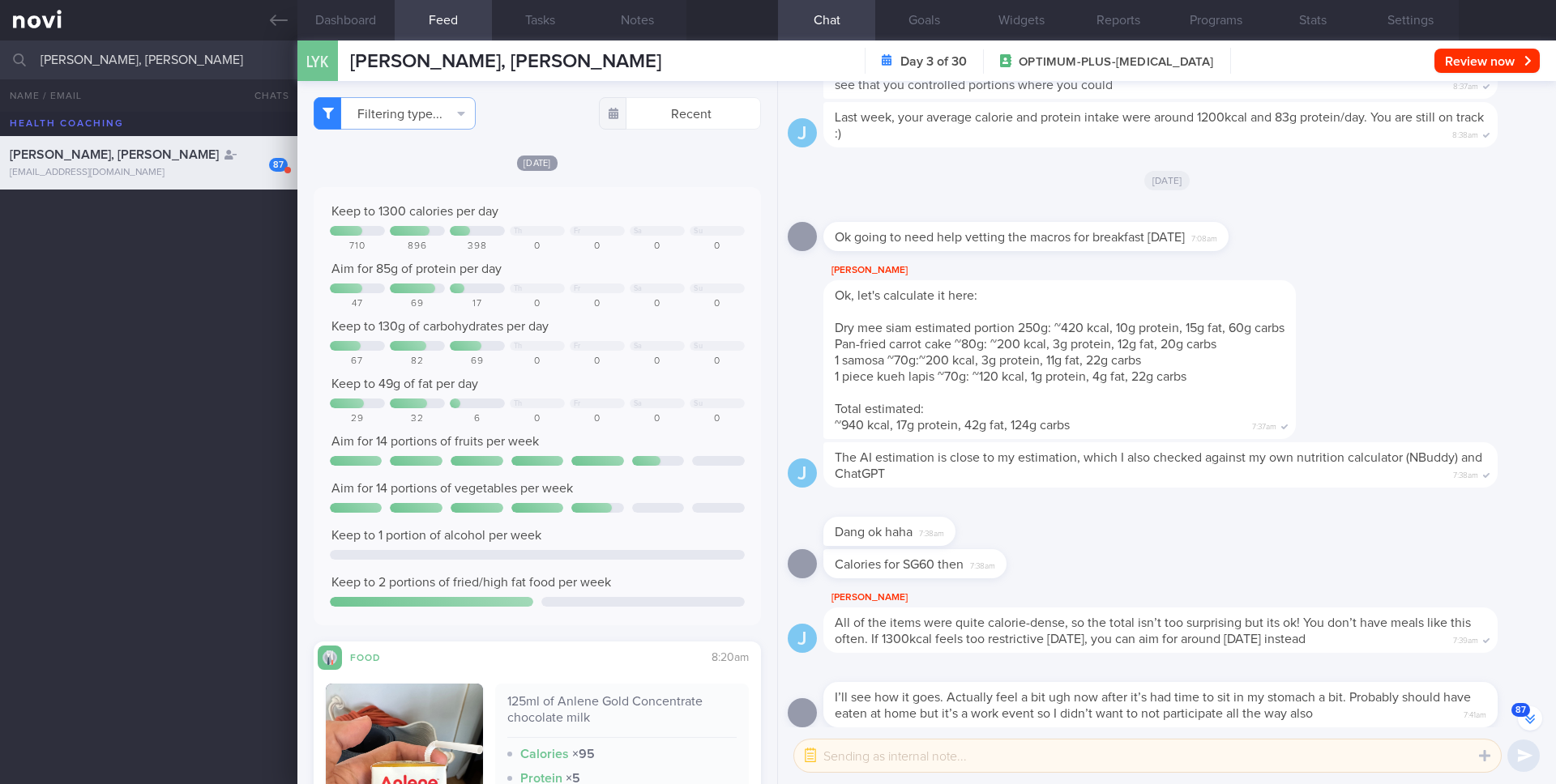
click at [439, 130] on div "Filtering type... Food Activity Glucose Weight Medicine Blood Pressure CGM Inst…" at bounding box center [536, 432] width 479 height 703
click at [441, 114] on button "Filtering type..." at bounding box center [395, 114] width 162 height 33
click at [404, 138] on button "Food" at bounding box center [395, 145] width 160 height 24
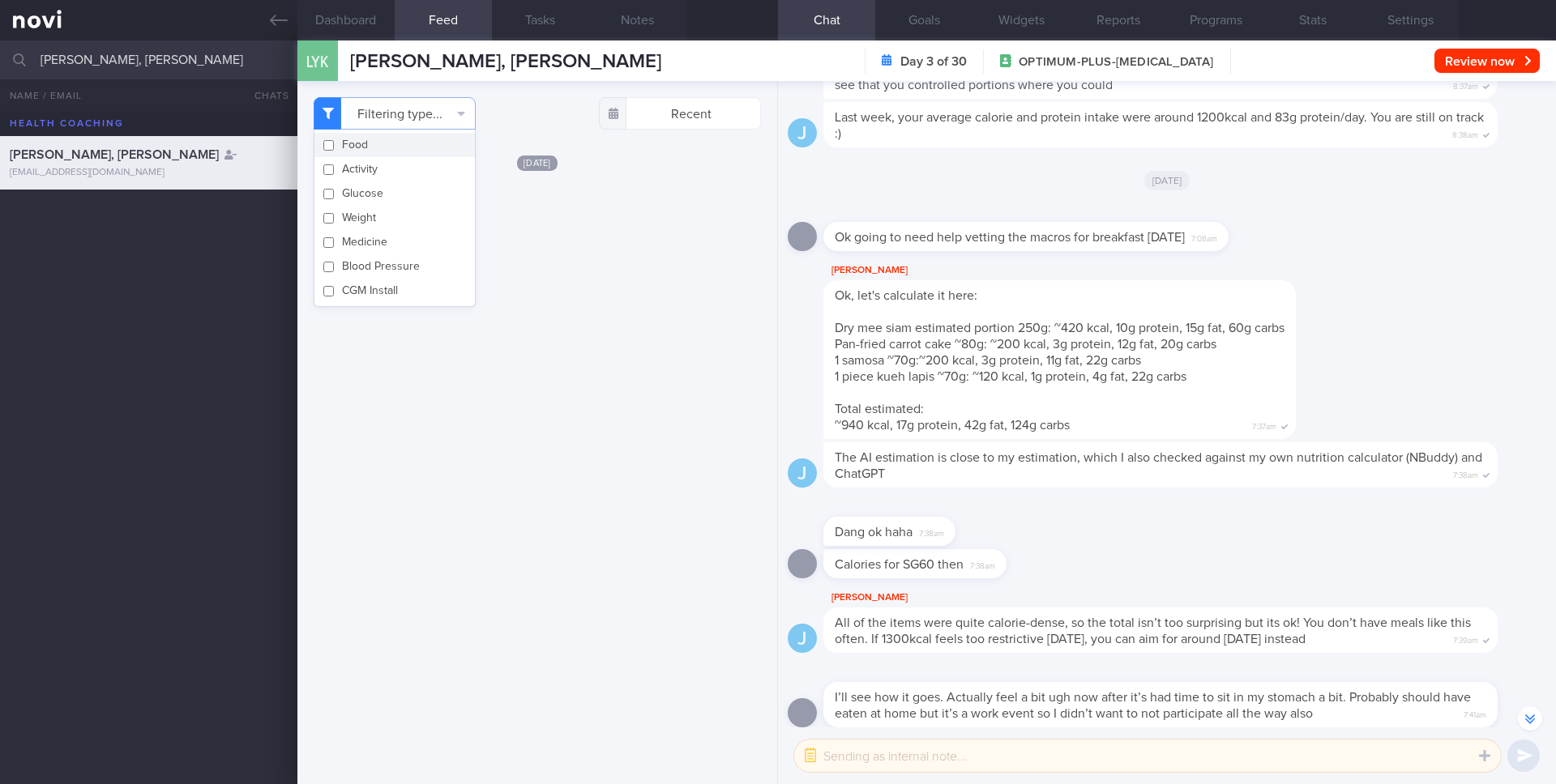
click at [404, 138] on button "Food" at bounding box center [395, 145] width 160 height 24
checkbox input "true"
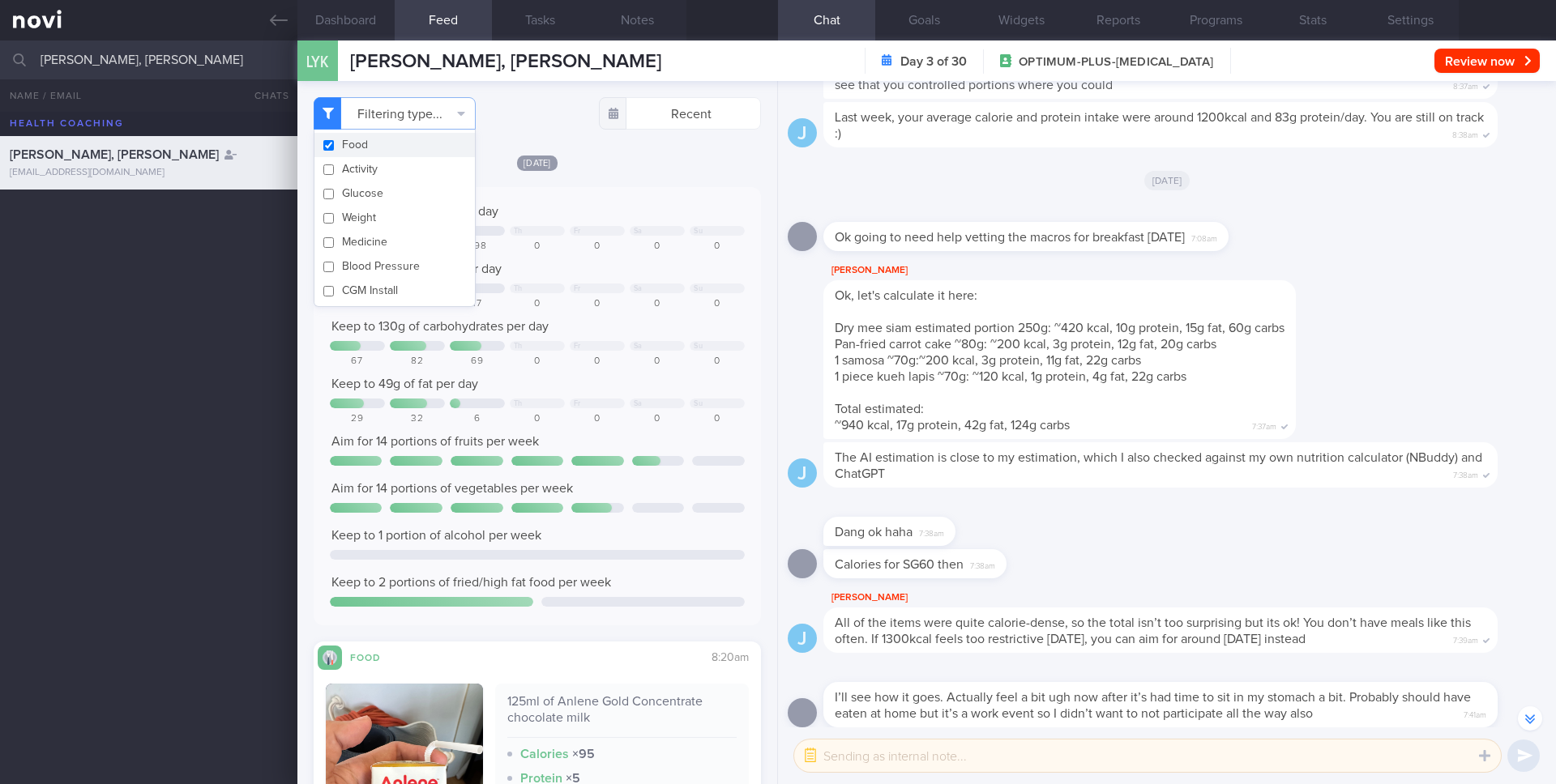
click at [586, 178] on div "Today Keep to 1300 calories per day Th Fr Sa Su 710 896 398 0 0 0 0 Aim for 85g…" at bounding box center [537, 704] width 448 height 1099
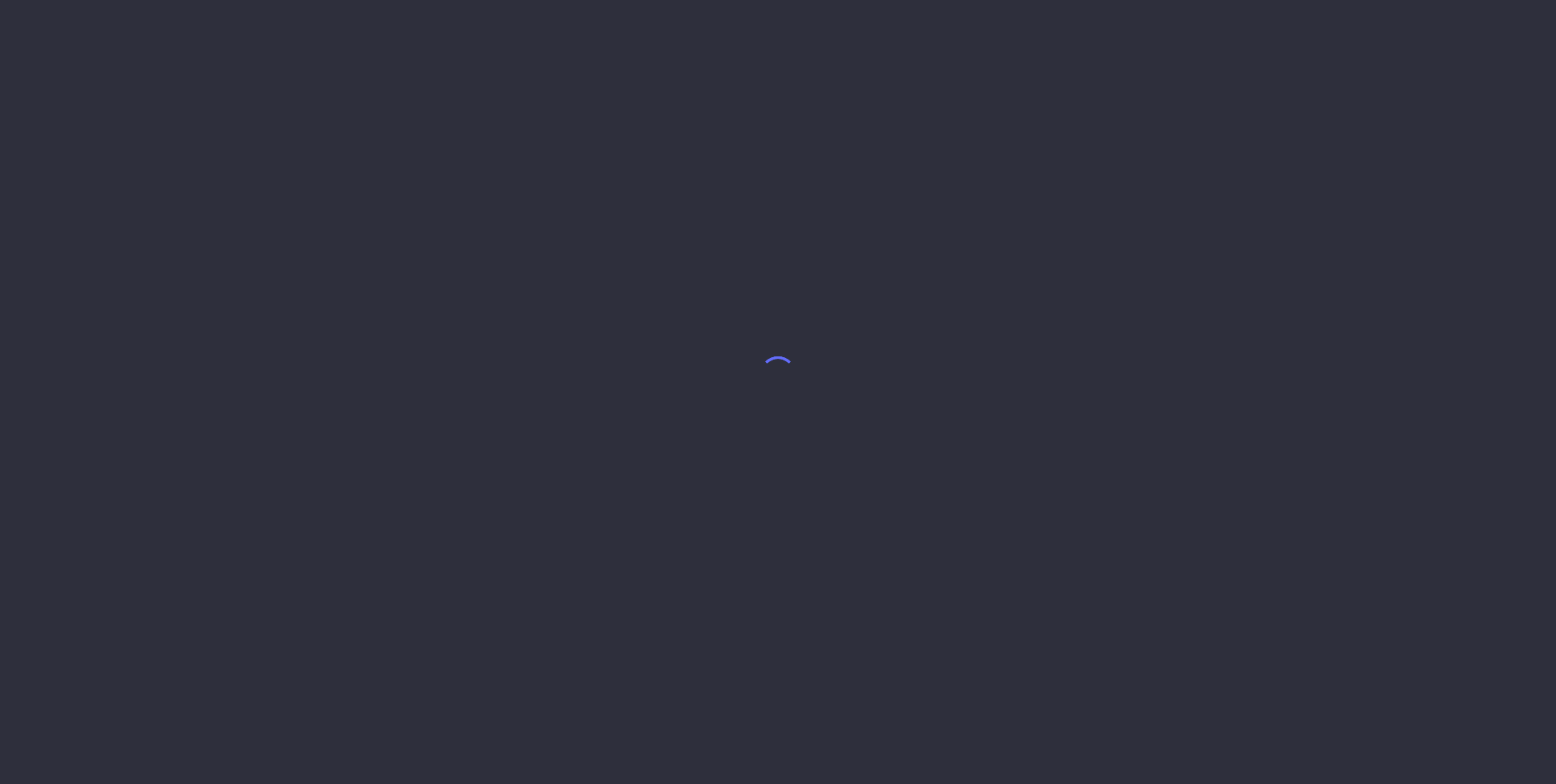
select select "7"
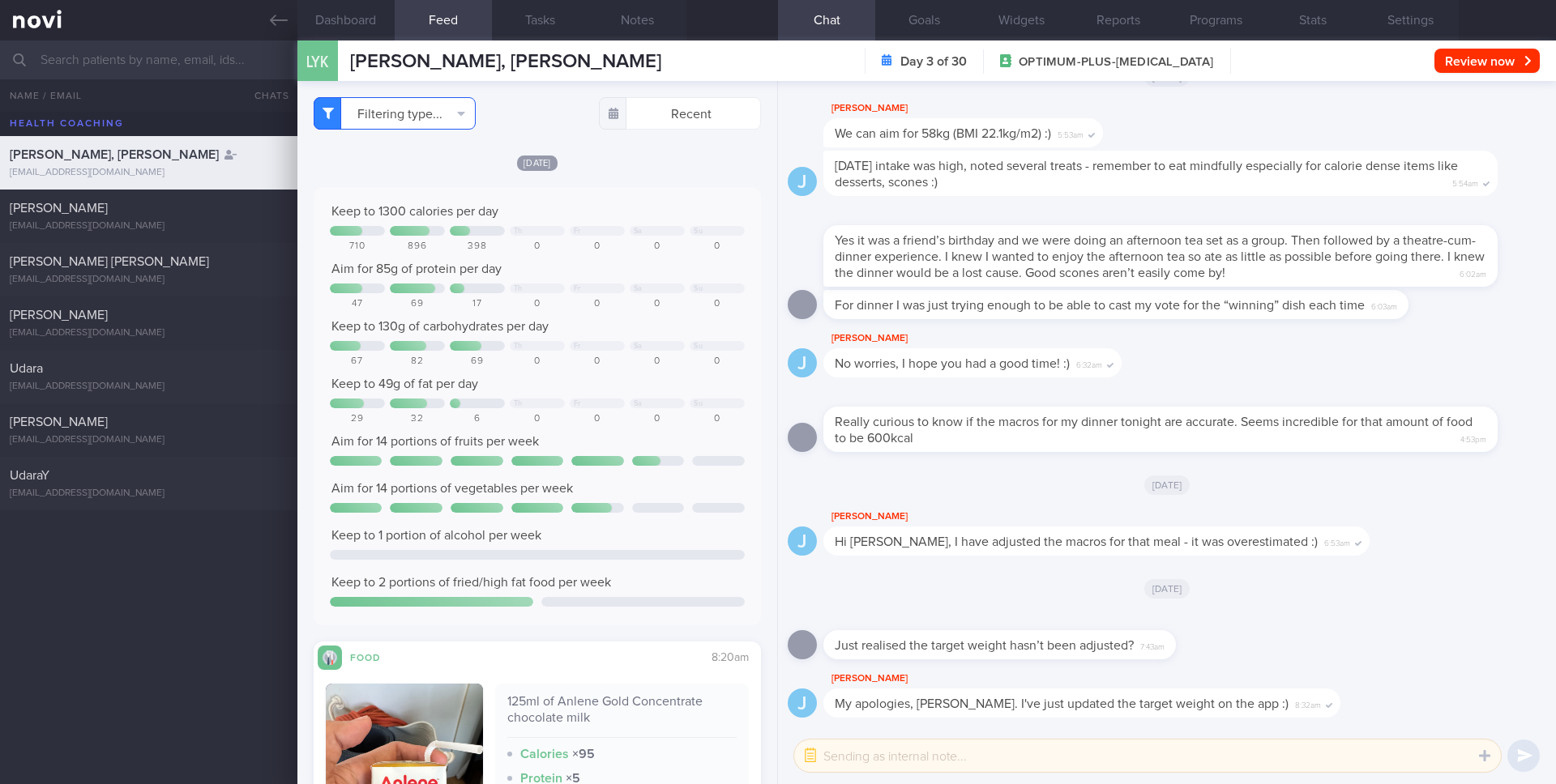
click at [427, 117] on button "Filtering type..." at bounding box center [395, 114] width 162 height 33
click at [368, 165] on button "Activity" at bounding box center [395, 169] width 160 height 24
checkbox input "true"
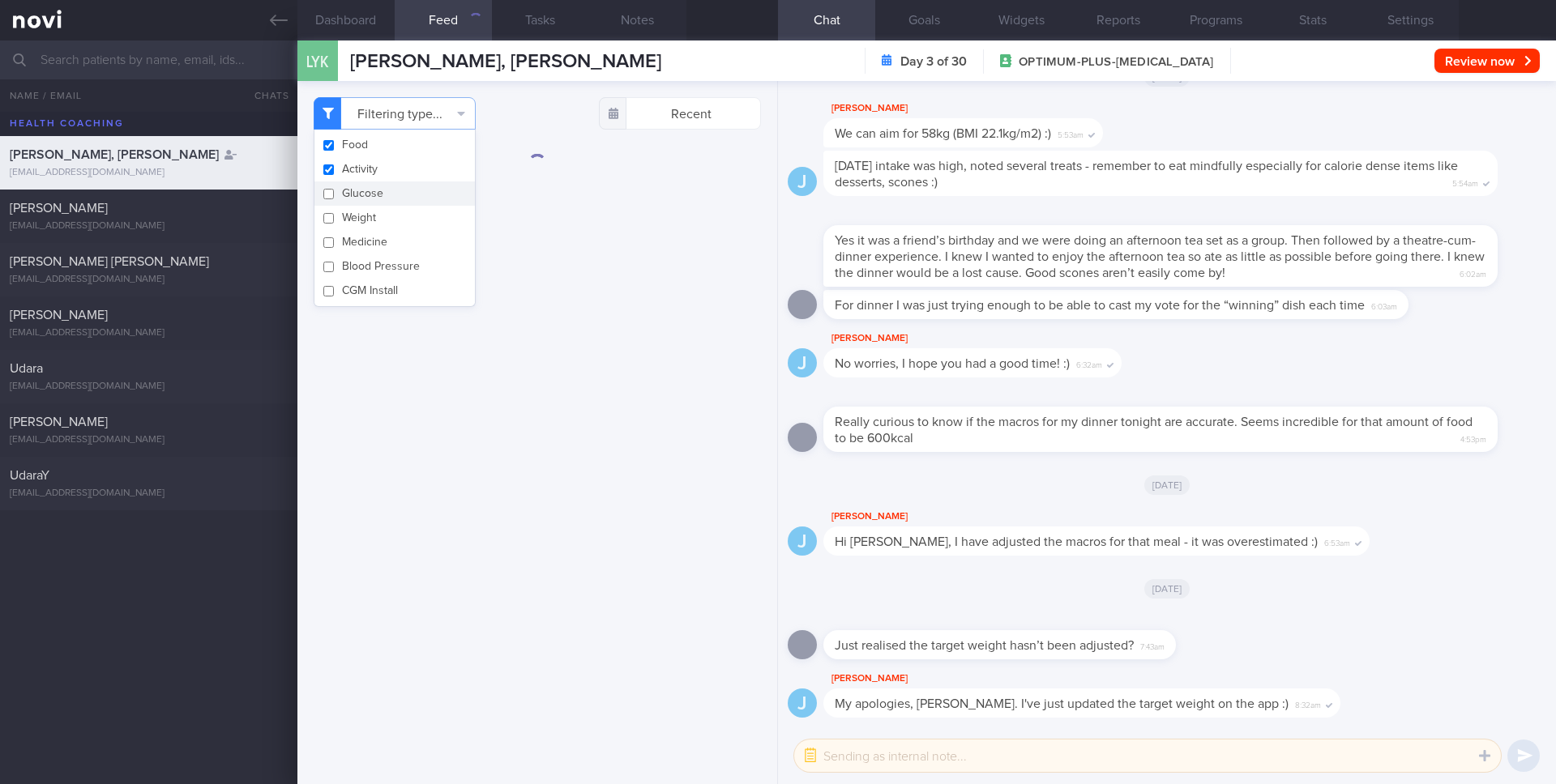
click at [369, 188] on button "Glucose" at bounding box center [395, 193] width 160 height 24
checkbox input "true"
click at [369, 210] on button "Weight" at bounding box center [395, 217] width 160 height 24
checkbox input "true"
click at [373, 235] on button "Medicine" at bounding box center [395, 242] width 160 height 24
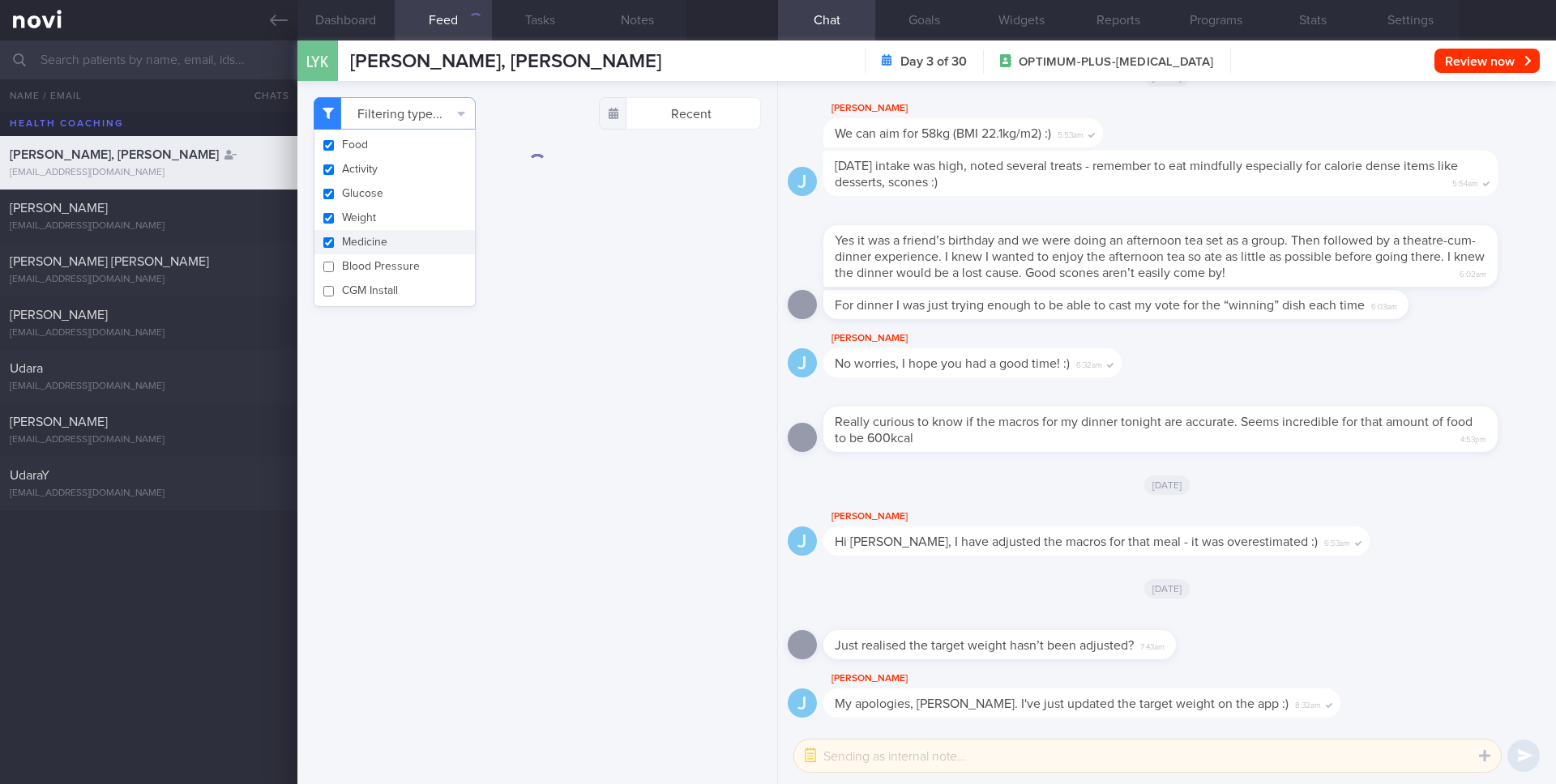
checkbox input "true"
click at [375, 262] on button "Blood Pressure" at bounding box center [395, 266] width 160 height 24
checkbox input "true"
click at [373, 291] on button "CGM Install" at bounding box center [395, 290] width 160 height 24
checkbox input "true"
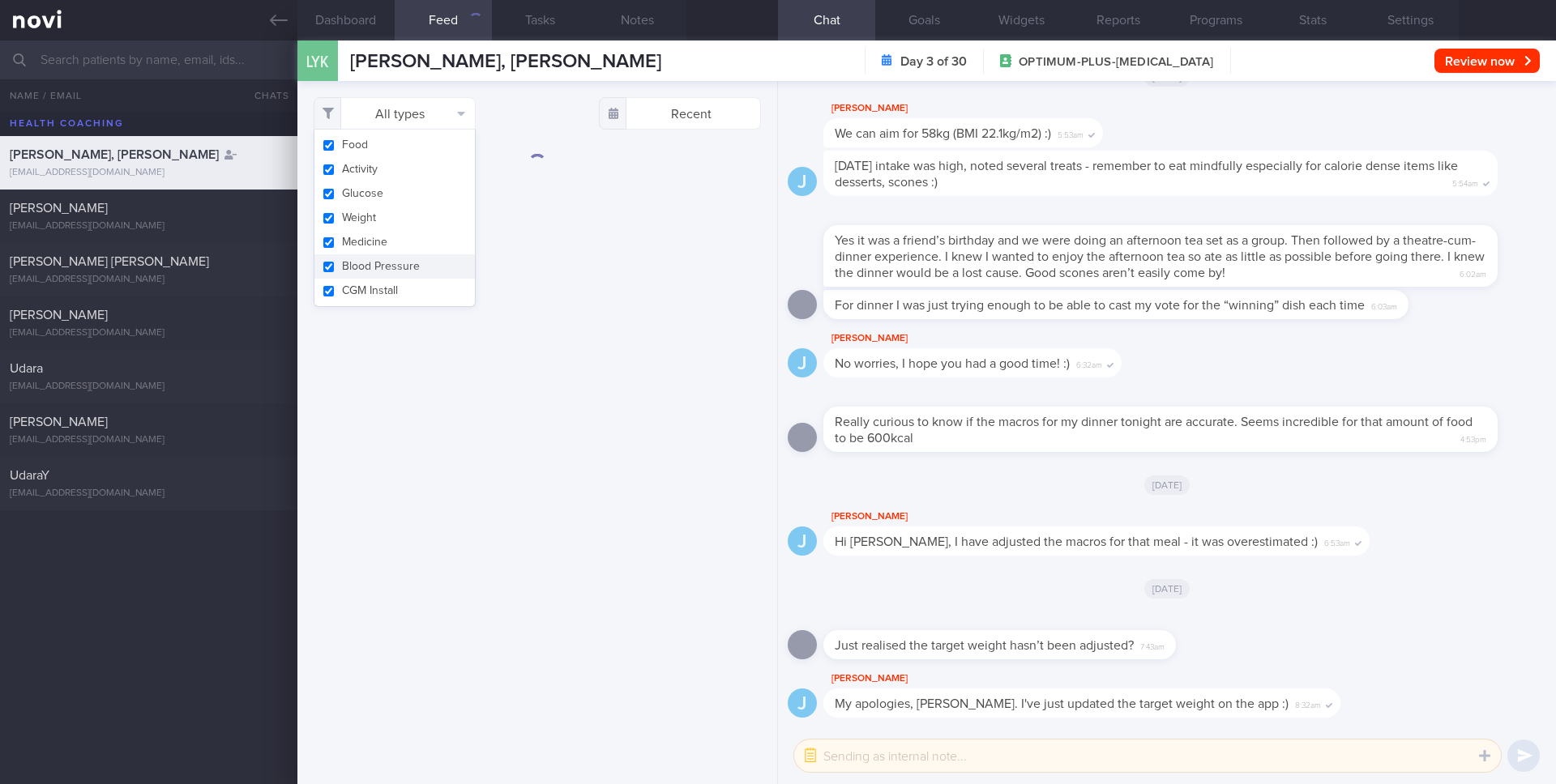
click at [651, 252] on div "All types Food Activity Glucose Weight Medicine Blood Pressure CGM Install Rece…" at bounding box center [536, 432] width 479 height 703
